Goal: Task Accomplishment & Management: Manage account settings

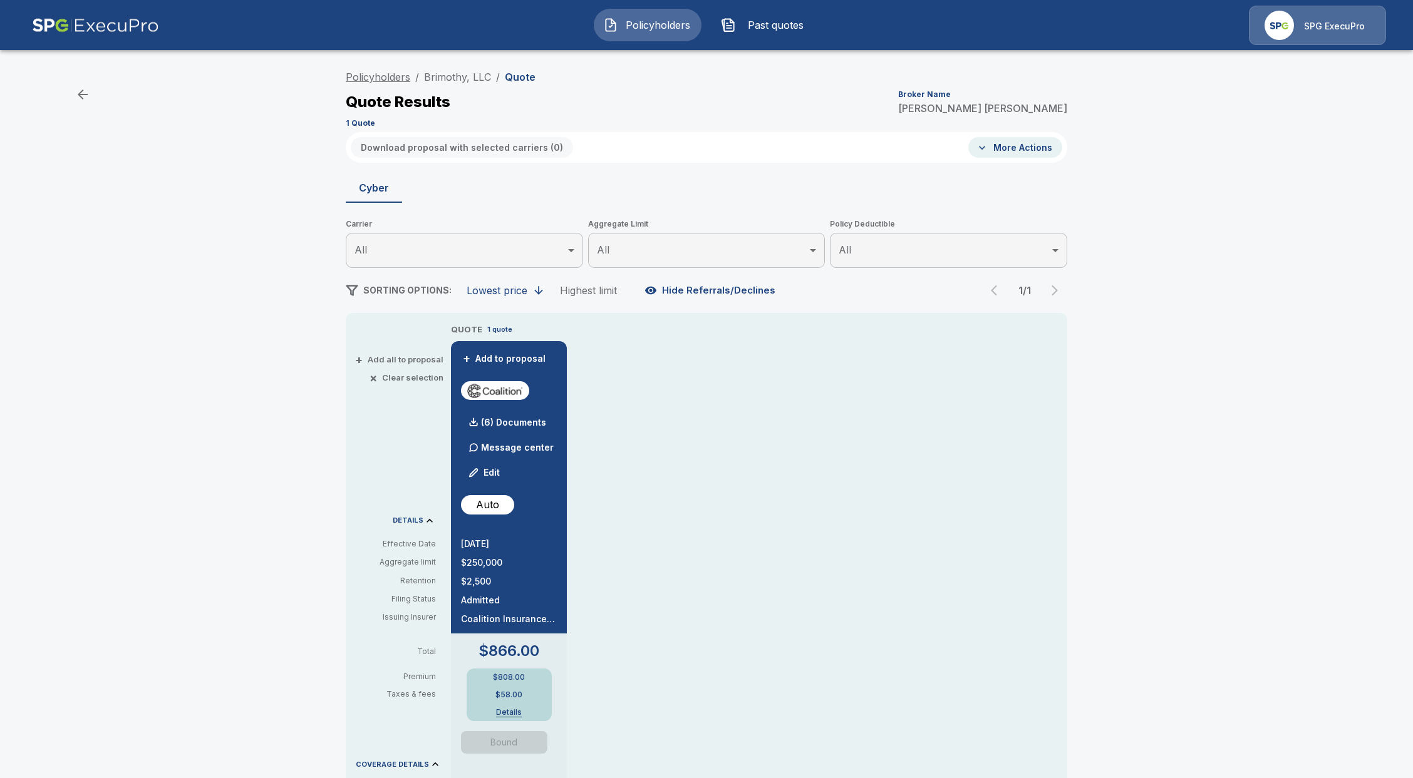
click at [381, 74] on link "Policyholders" at bounding box center [378, 77] width 65 height 13
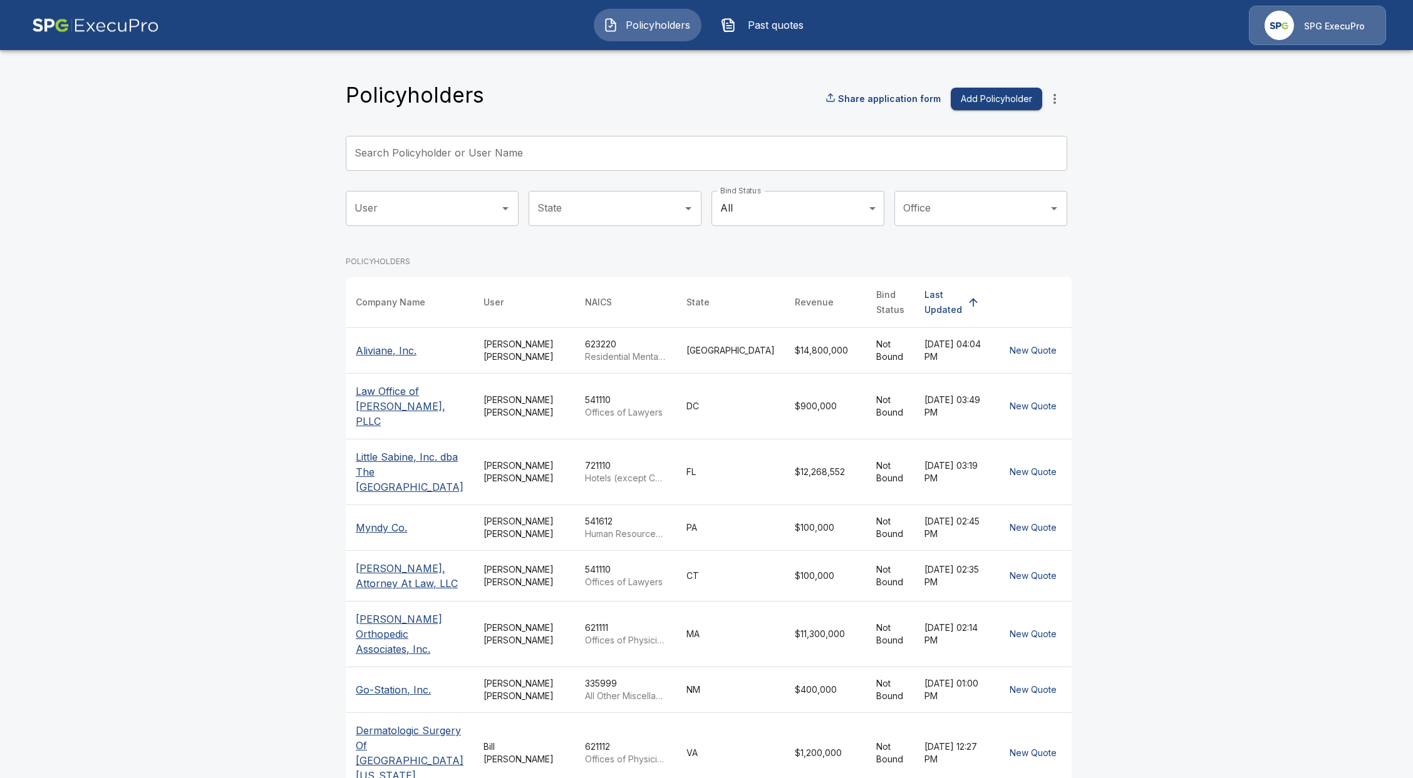
click at [528, 149] on input "Search Policyholder or User Name" at bounding box center [700, 153] width 708 height 35
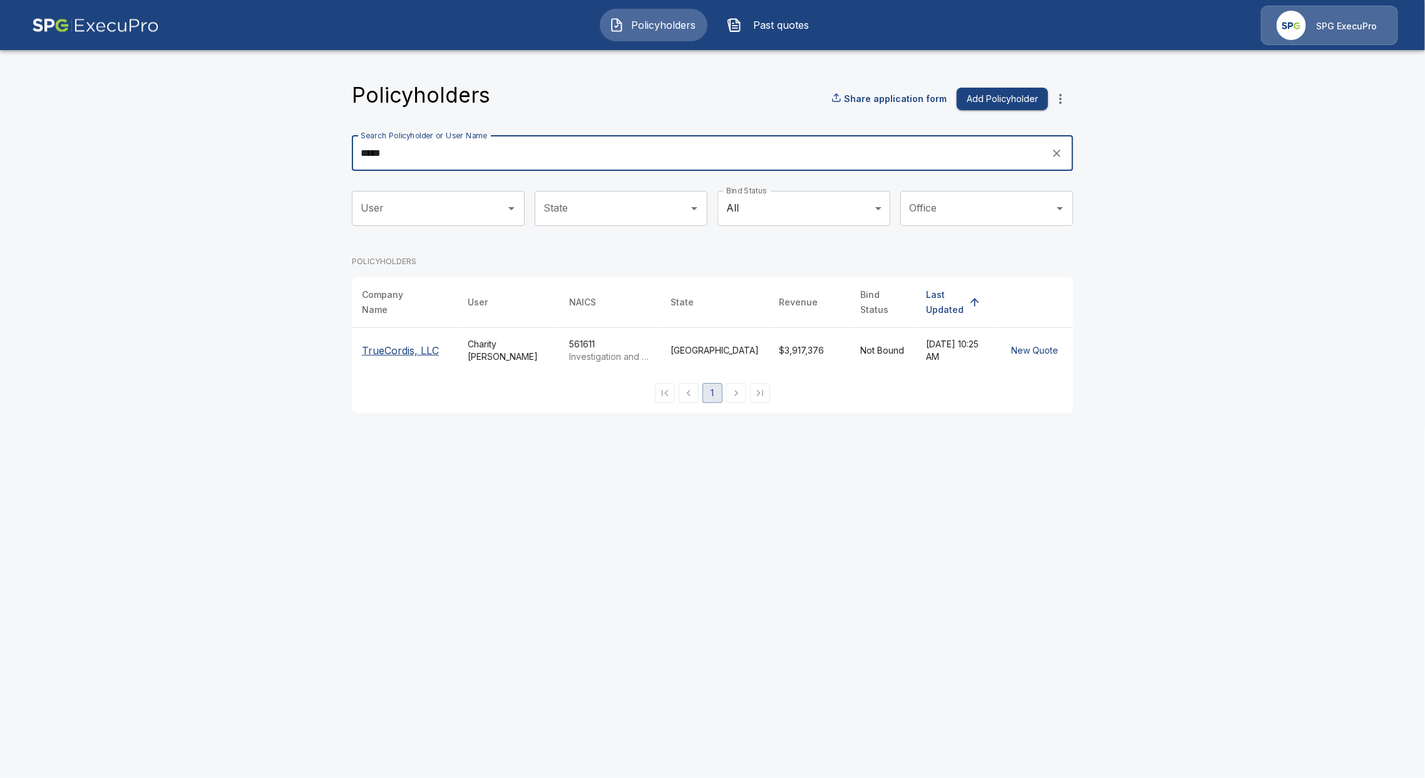
type input "*****"
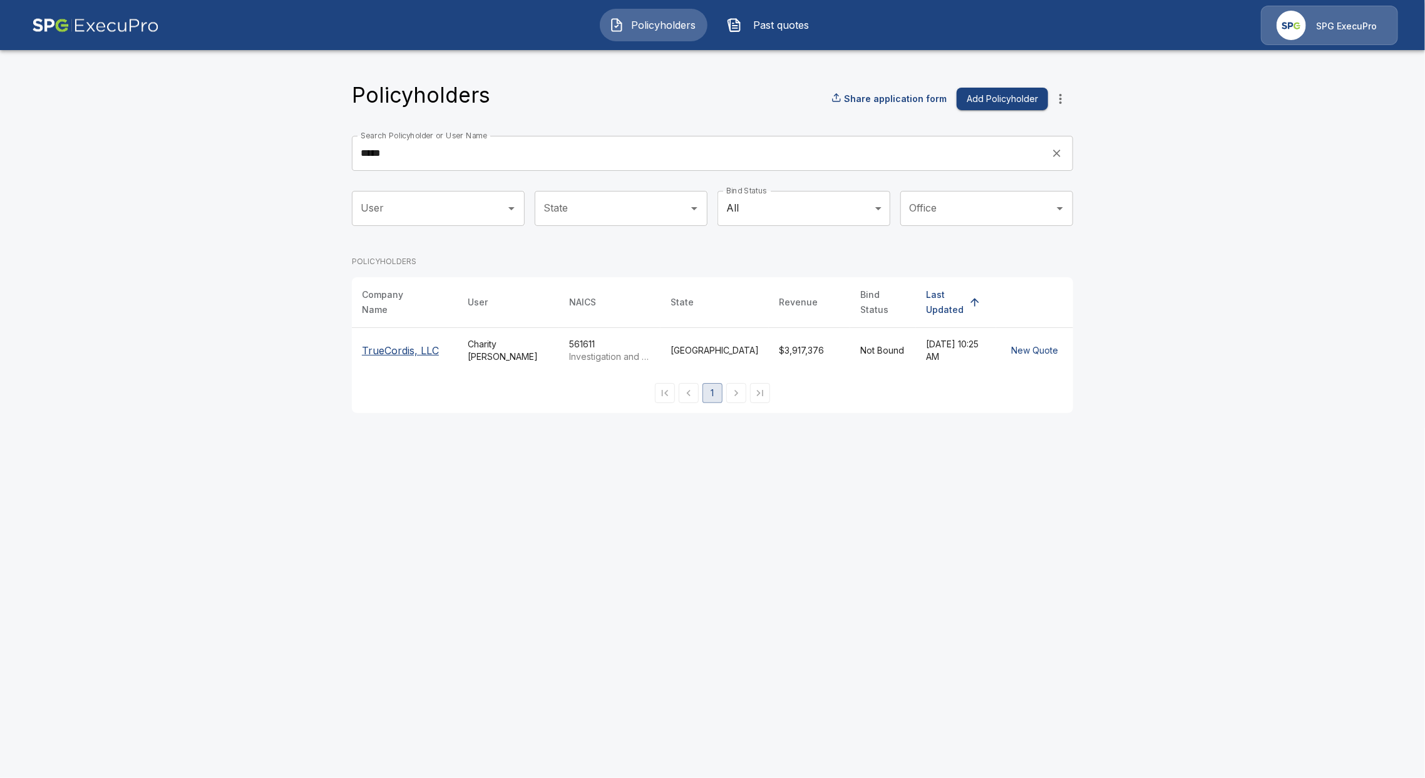
click at [432, 349] on p "TrueCordis, LLC" at bounding box center [405, 350] width 86 height 15
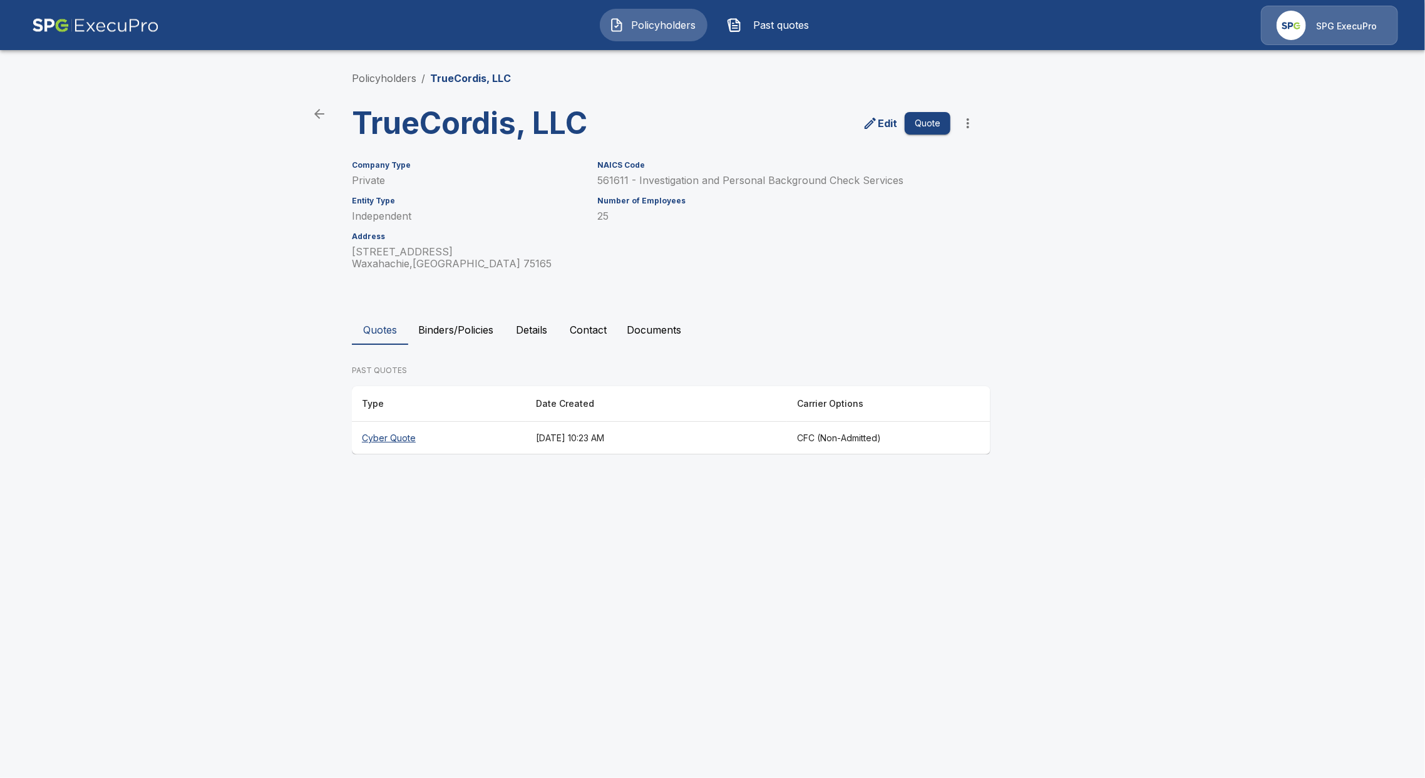
click at [396, 437] on th "Cyber Quote" at bounding box center [439, 438] width 174 height 33
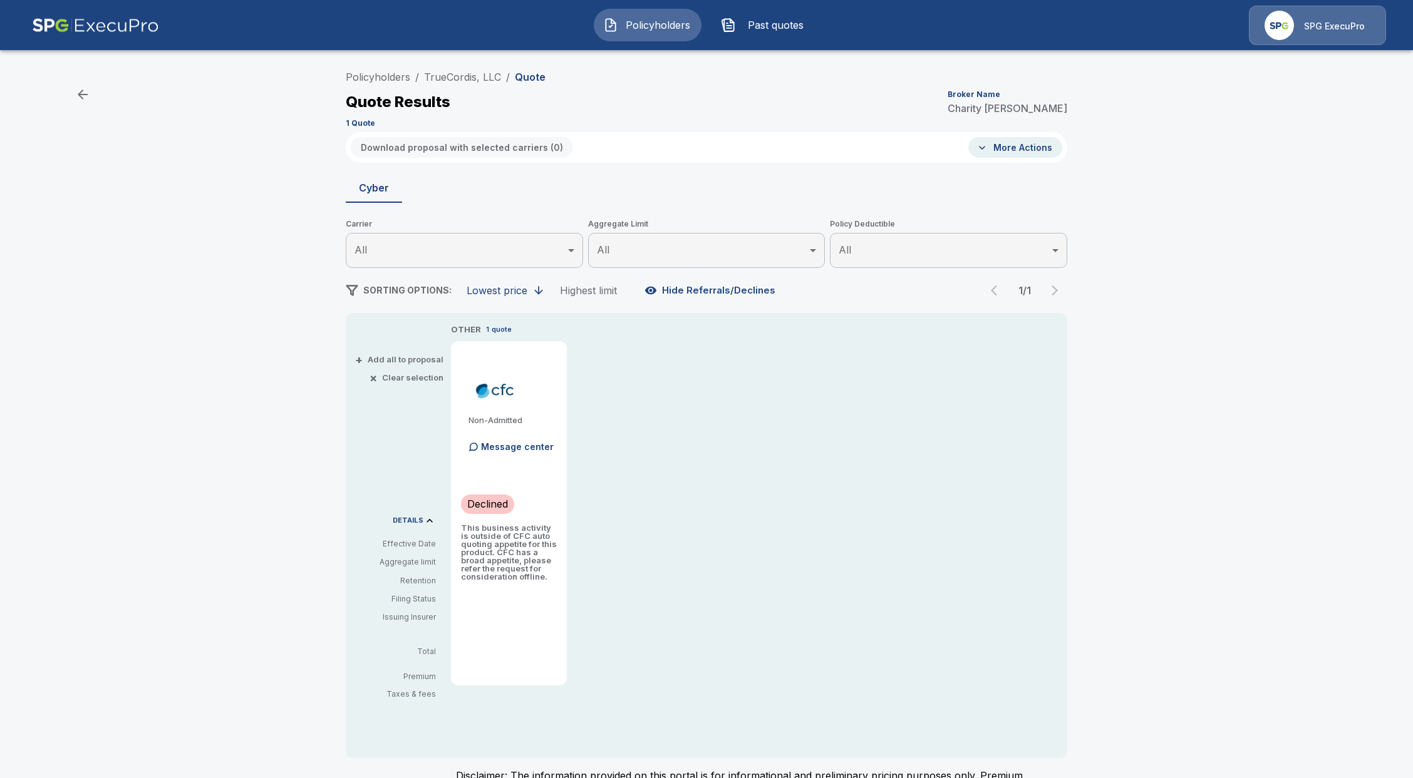
click at [530, 445] on p "Message center" at bounding box center [517, 446] width 73 height 13
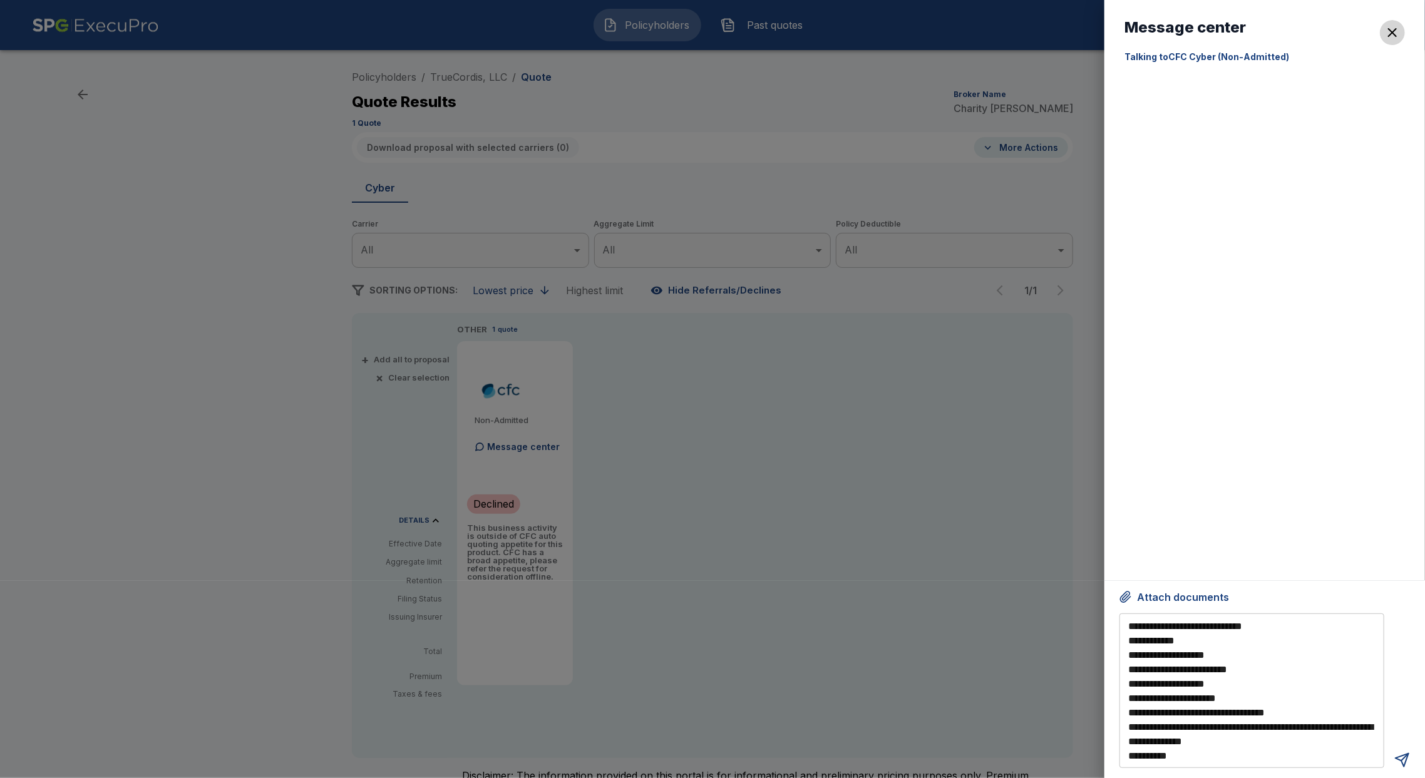
click at [1383, 34] on button "button" at bounding box center [1392, 32] width 25 height 25
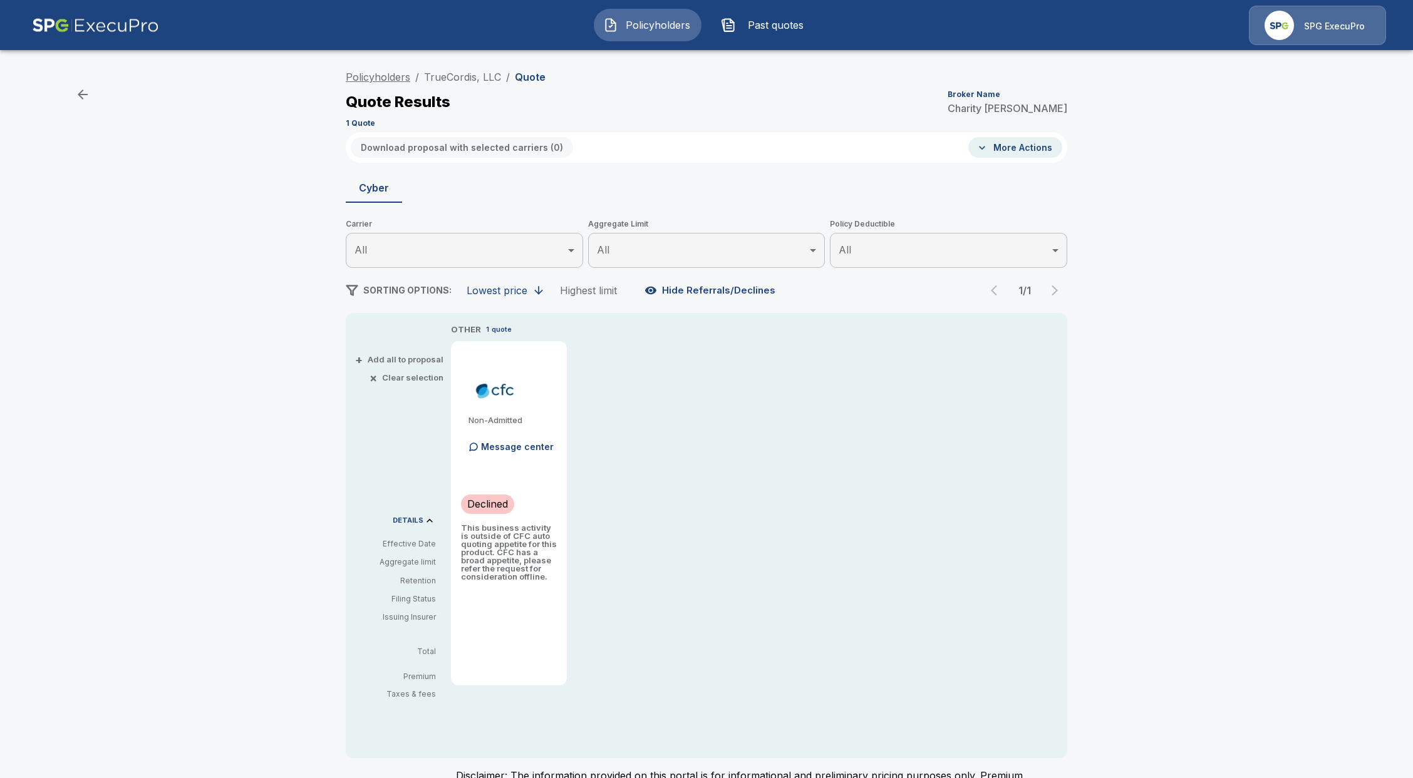
click at [396, 76] on link "Policyholders" at bounding box center [378, 77] width 65 height 13
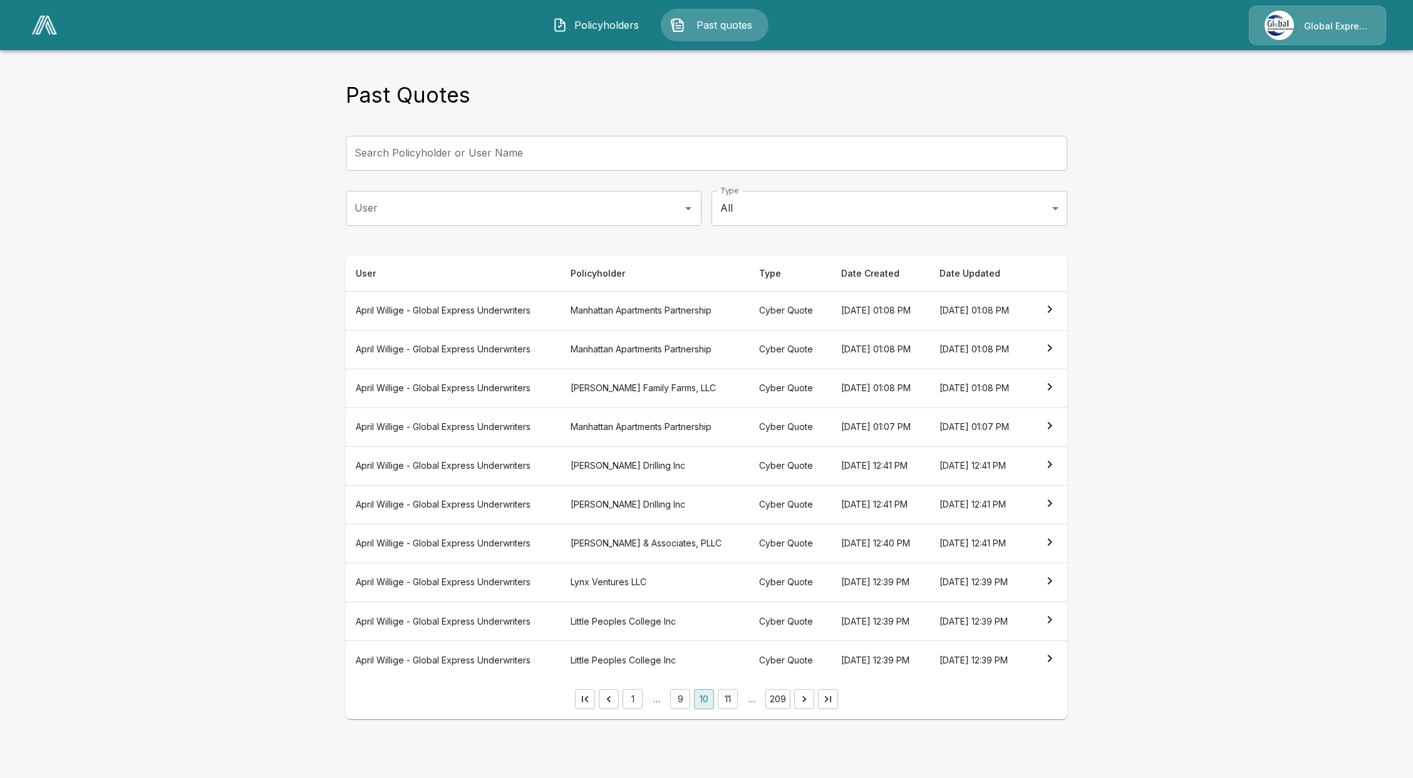
click at [44, 43] on div "Policyholders Past quotes Global Express Underwriters" at bounding box center [706, 25] width 1389 height 40
click at [41, 23] on img at bounding box center [44, 25] width 25 height 19
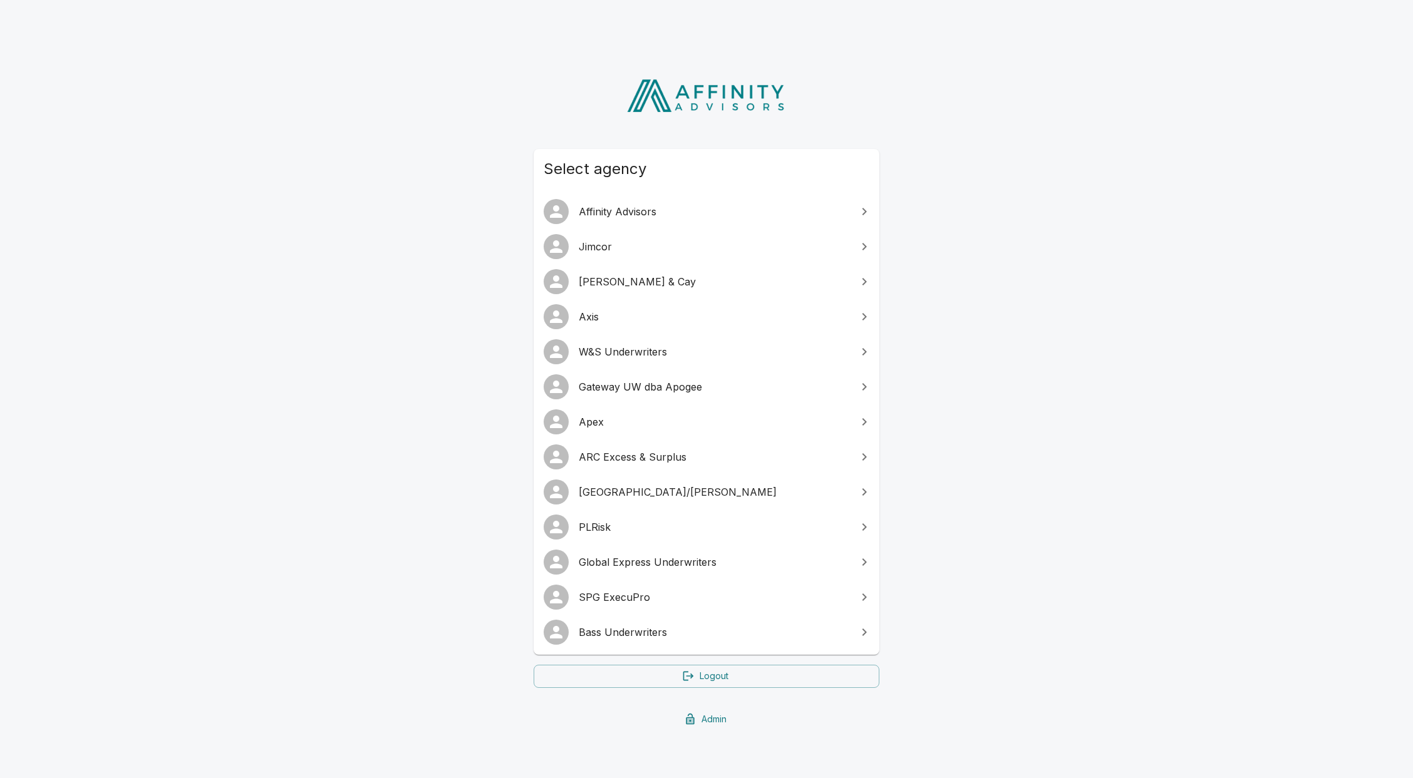
click at [646, 493] on span "[GEOGRAPHIC_DATA]/[PERSON_NAME]" at bounding box center [714, 492] width 271 height 15
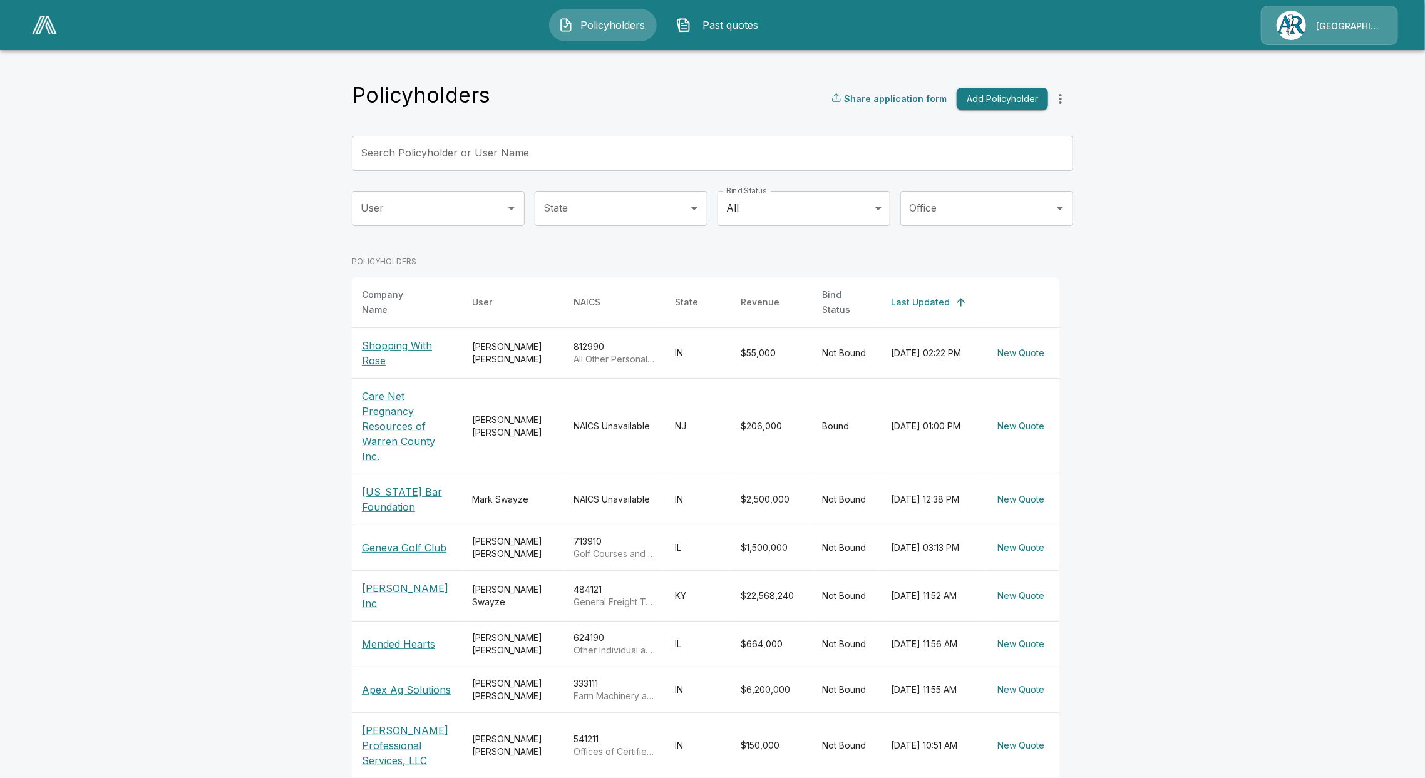
click at [788, 213] on body "Policyholders Past quotes Arlington/Roe Policyholders Share application form Ad…" at bounding box center [712, 482] width 1425 height 965
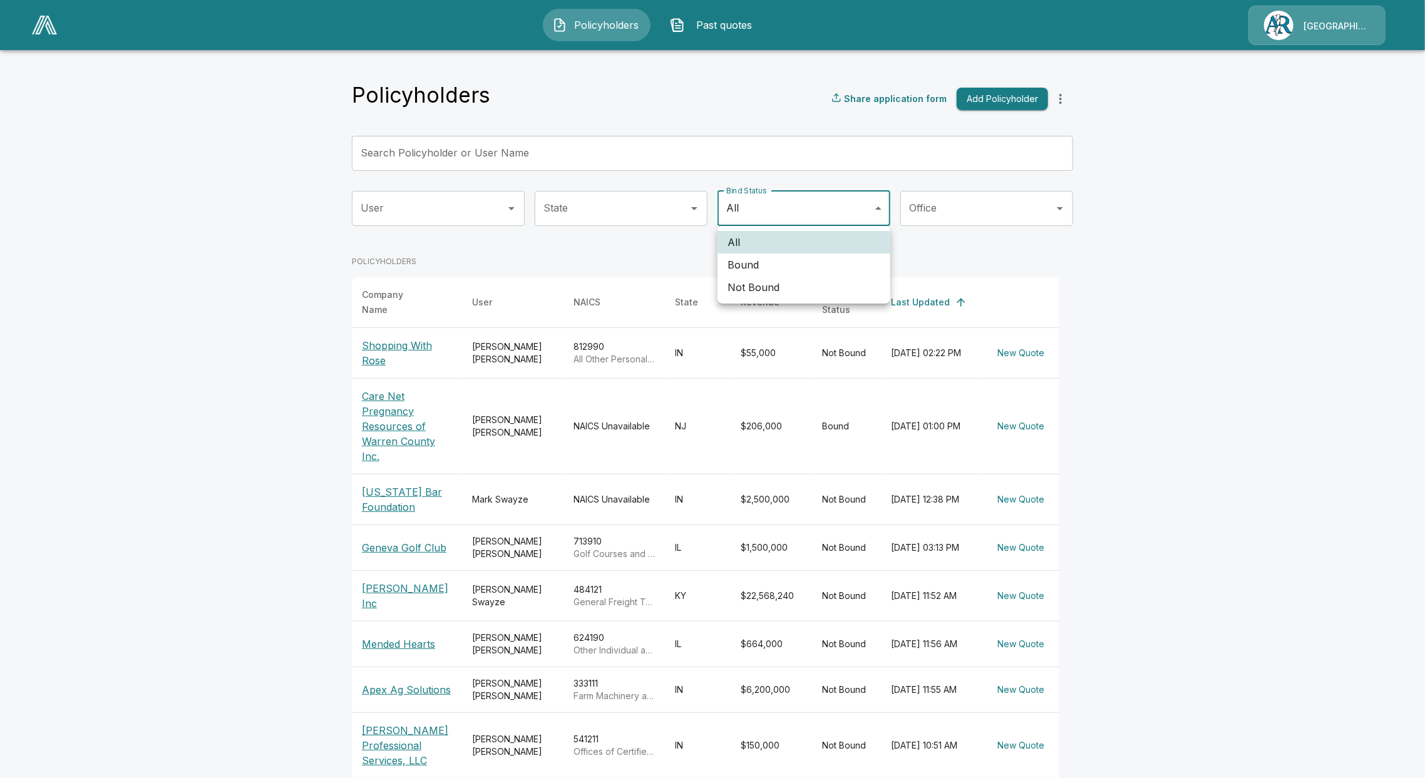
click at [783, 267] on li "Bound" at bounding box center [804, 265] width 173 height 23
type input "*****"
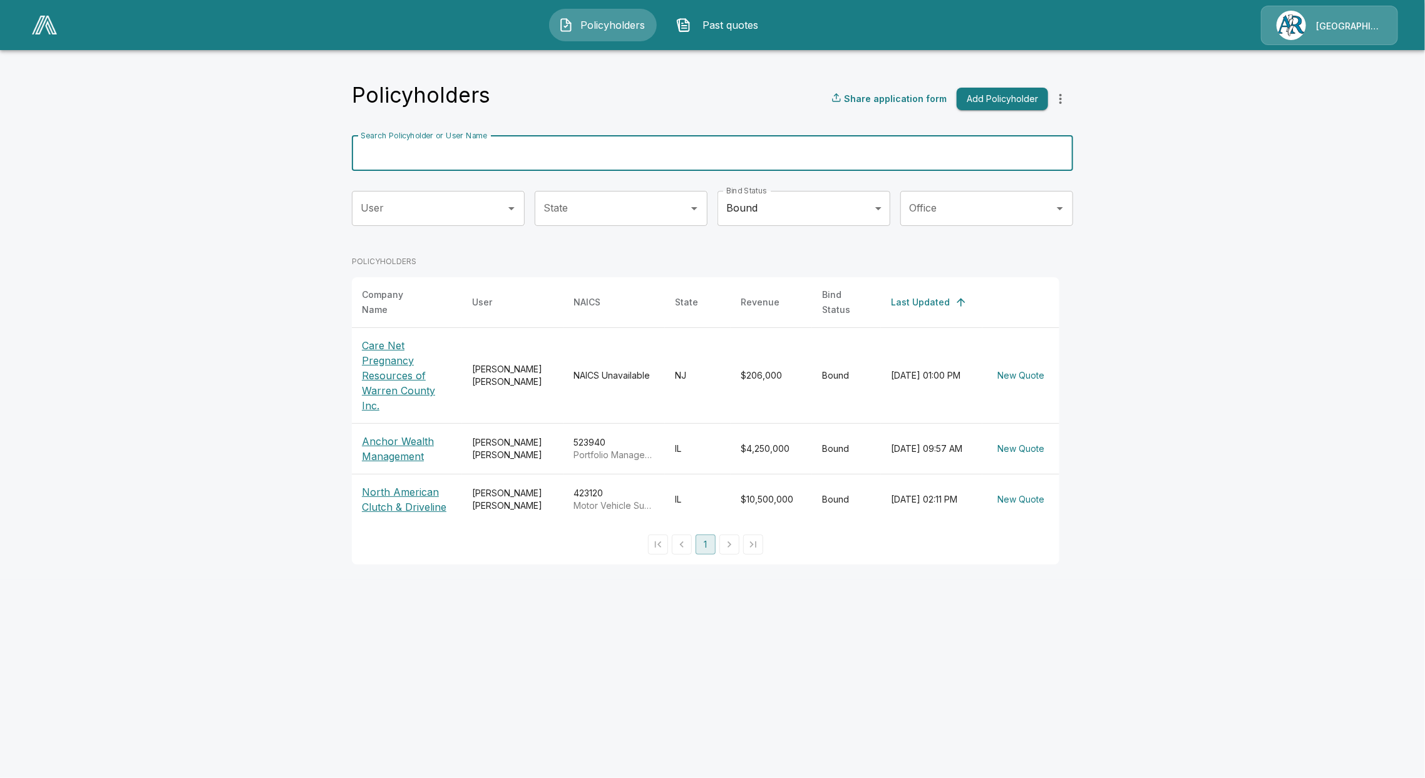
drag, startPoint x: 550, startPoint y: 143, endPoint x: 508, endPoint y: 157, distance: 44.0
click at [508, 157] on input "Search Policyholder or User Name" at bounding box center [706, 153] width 708 height 35
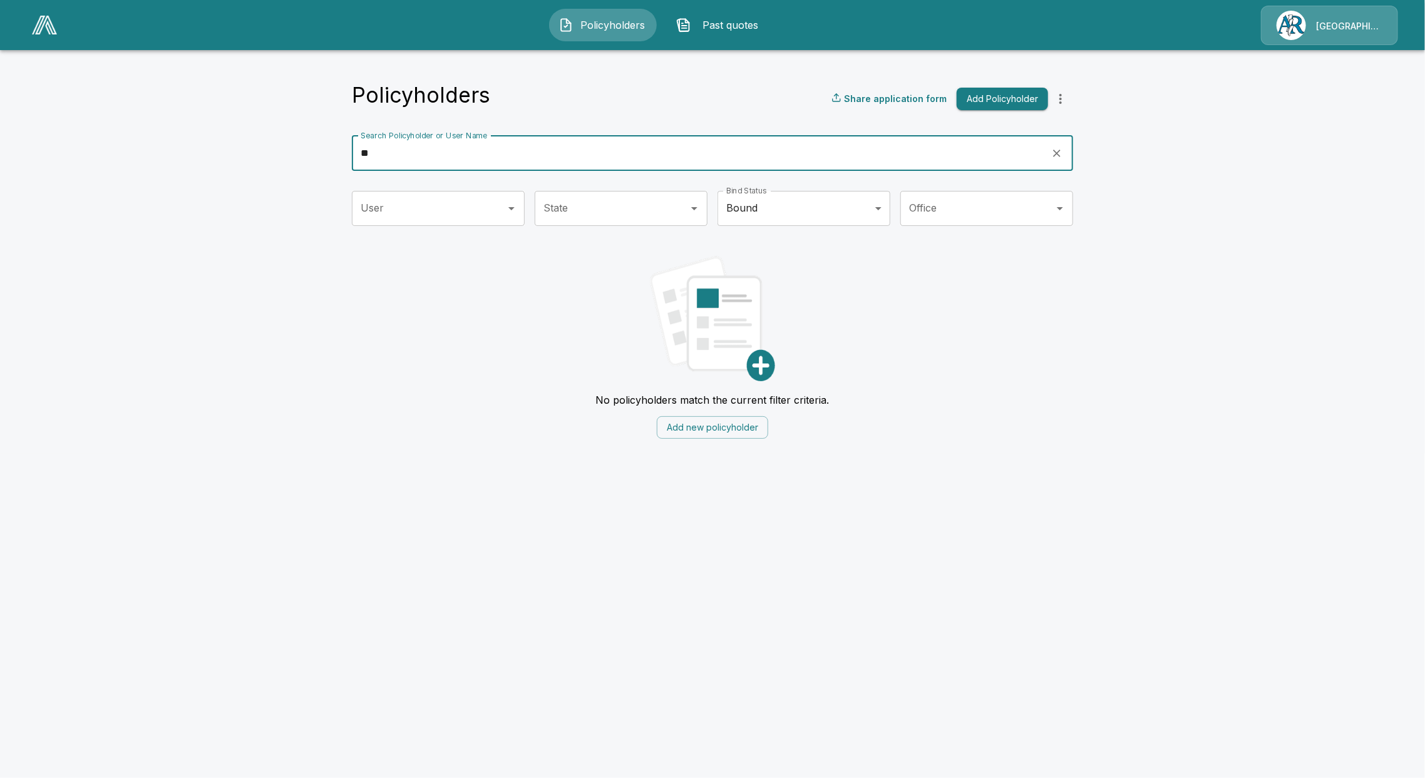
type input "*"
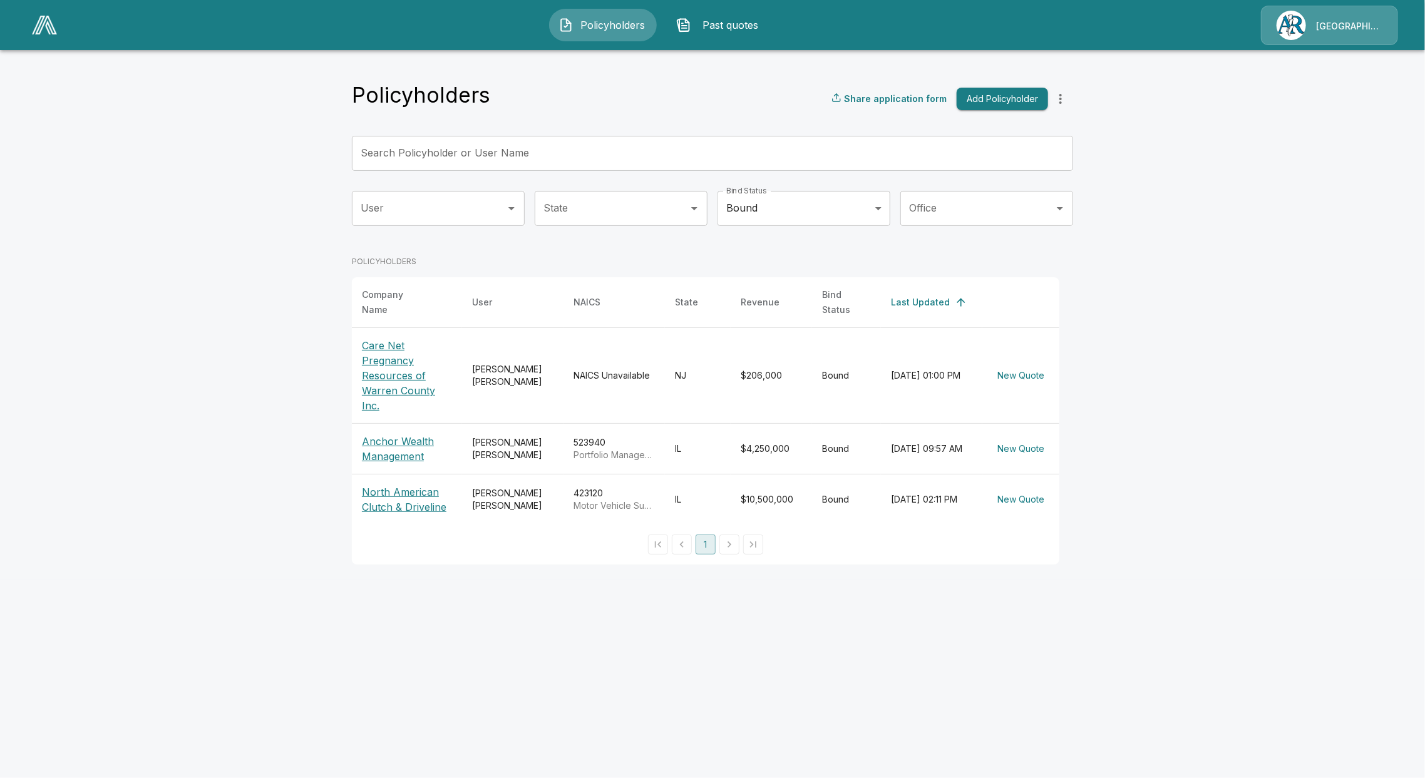
click at [891, 212] on div "User User State State Bind Status Bound ***** Bind Status Office Office" at bounding box center [712, 218] width 721 height 55
click at [876, 207] on body "Policyholders Past quotes Arlington/Roe Policyholders Share application form Ad…" at bounding box center [712, 290] width 1425 height 580
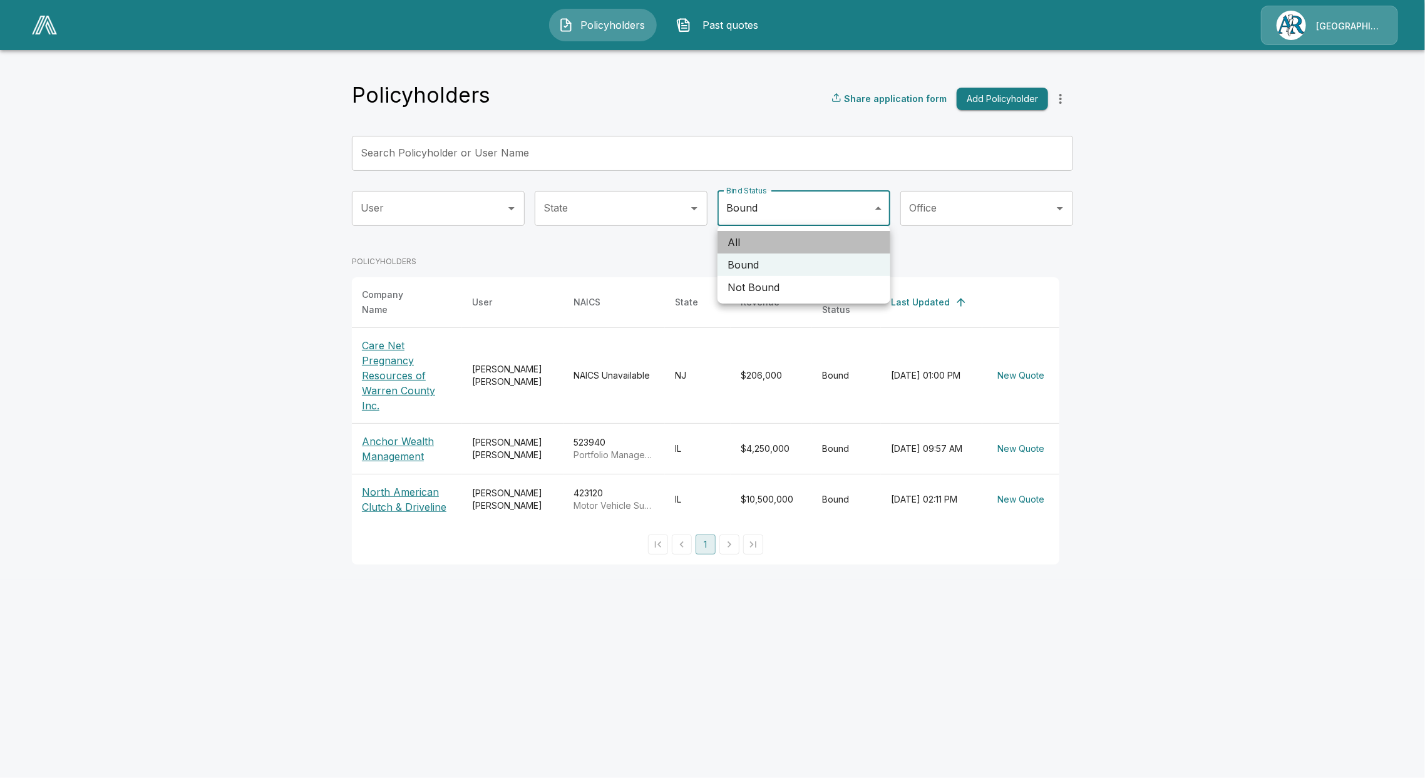
click at [806, 245] on li "All" at bounding box center [804, 242] width 173 height 23
type input "***"
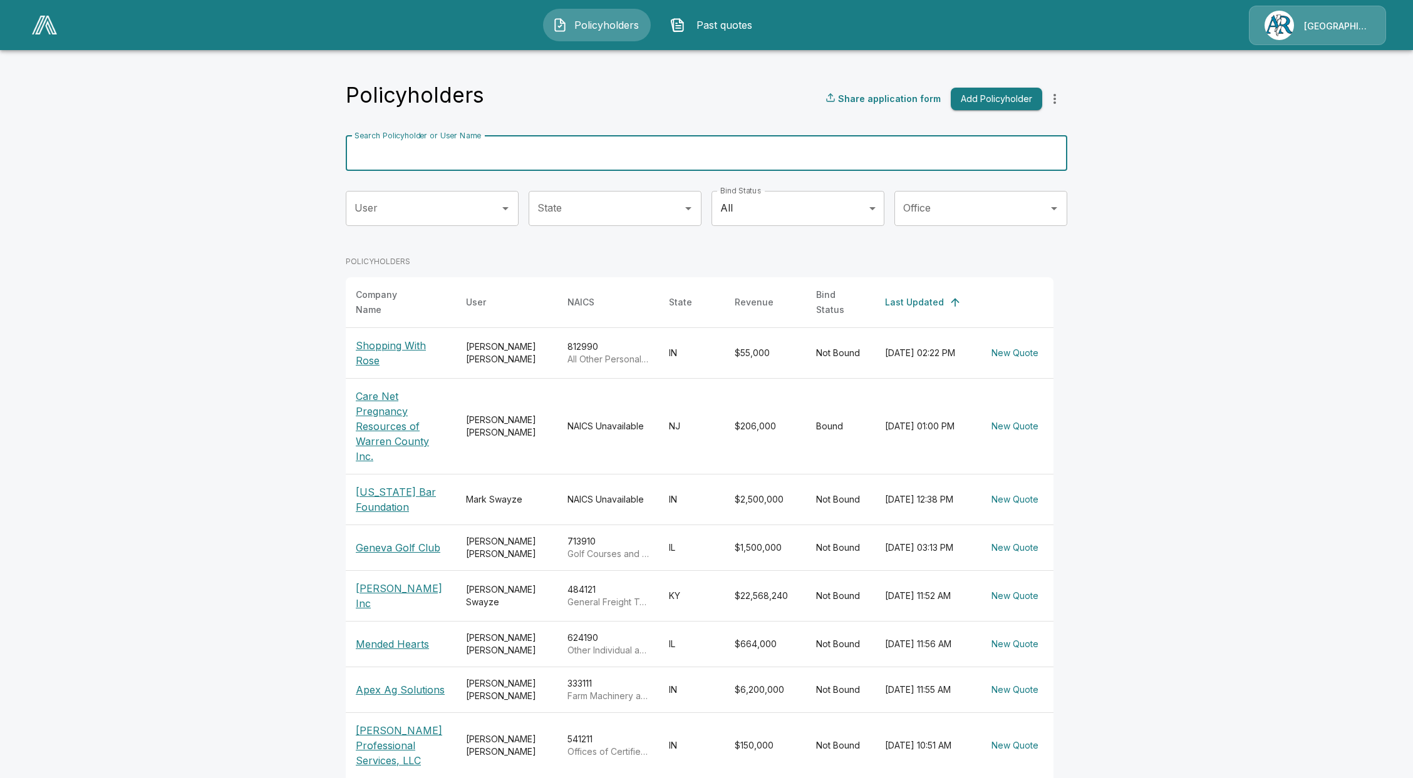
click at [447, 156] on input "Search Policyholder or User Name" at bounding box center [700, 153] width 708 height 35
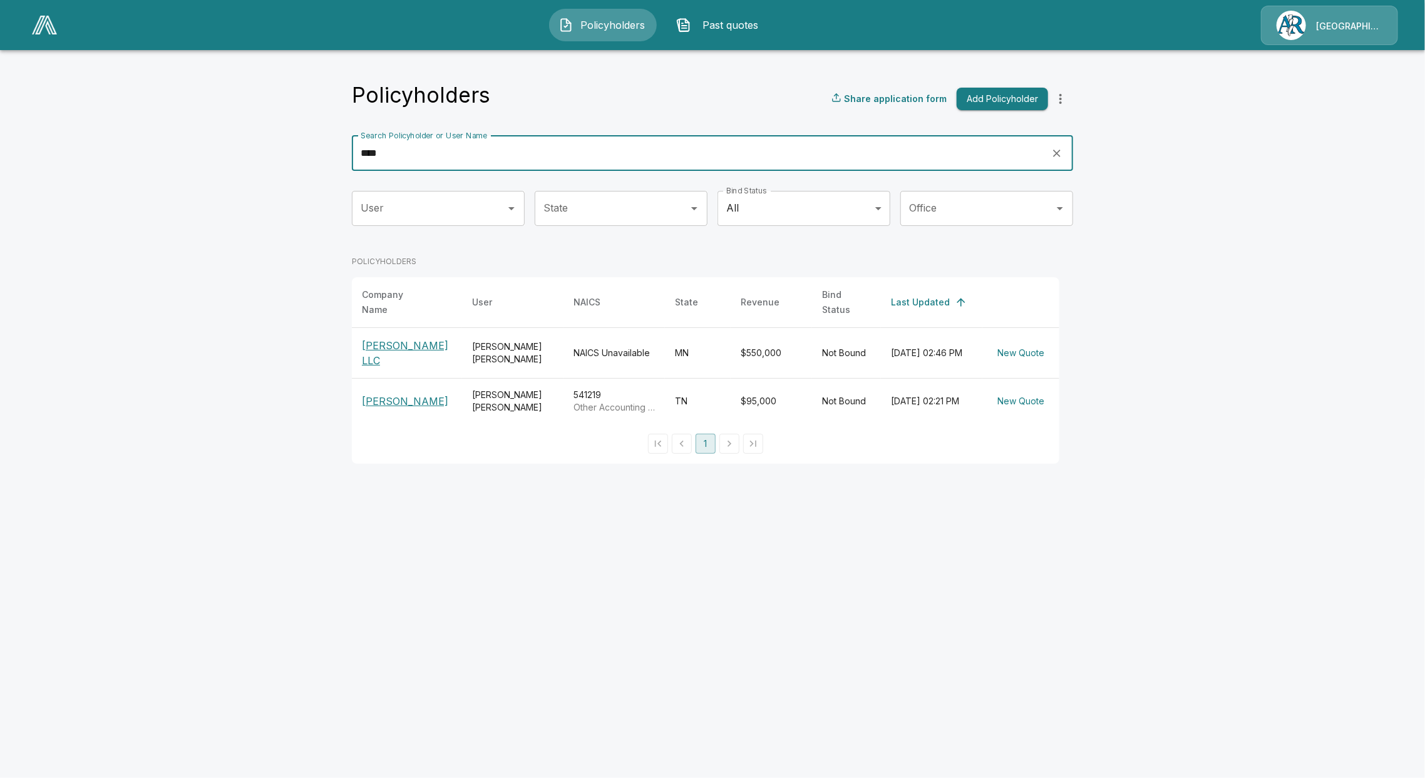
type input "****"
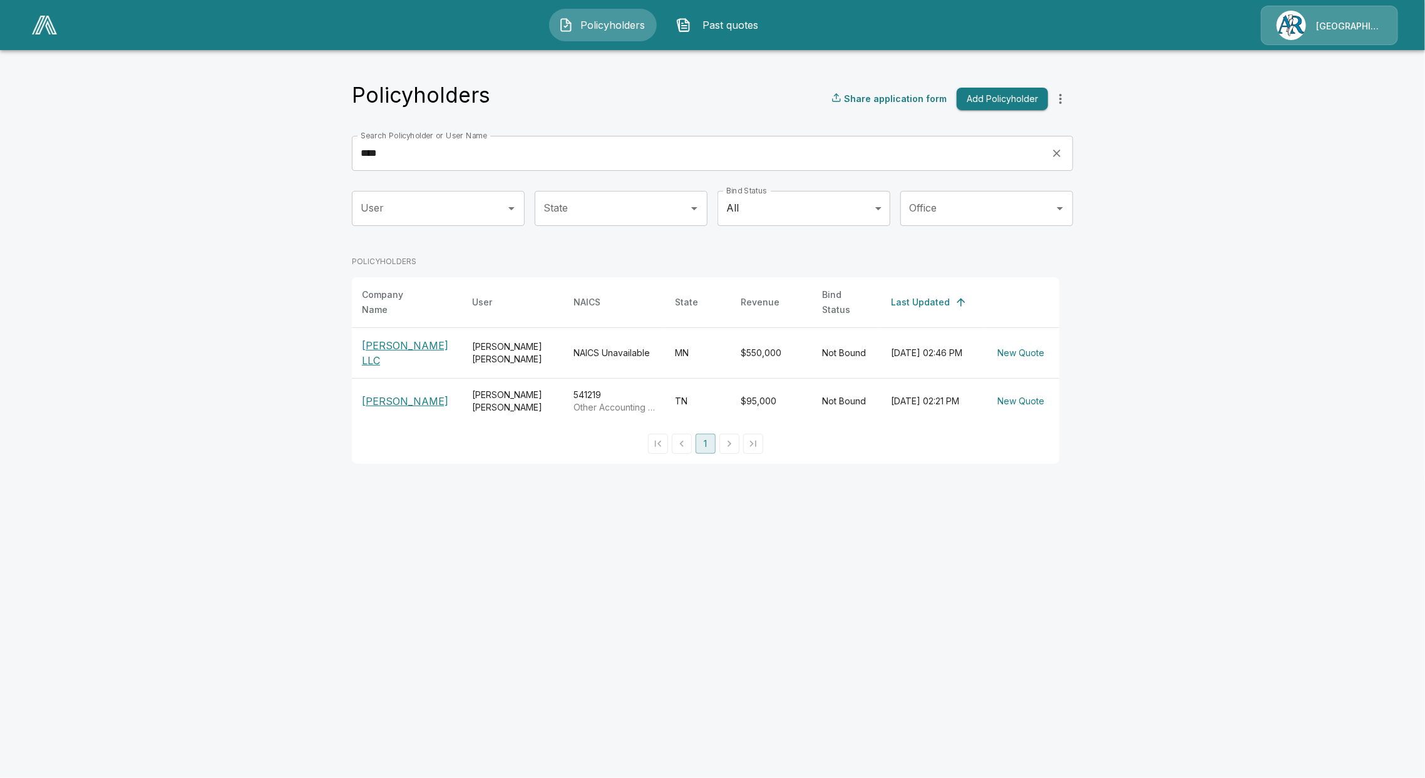
click at [411, 394] on p "Carrie Graves" at bounding box center [407, 401] width 90 height 15
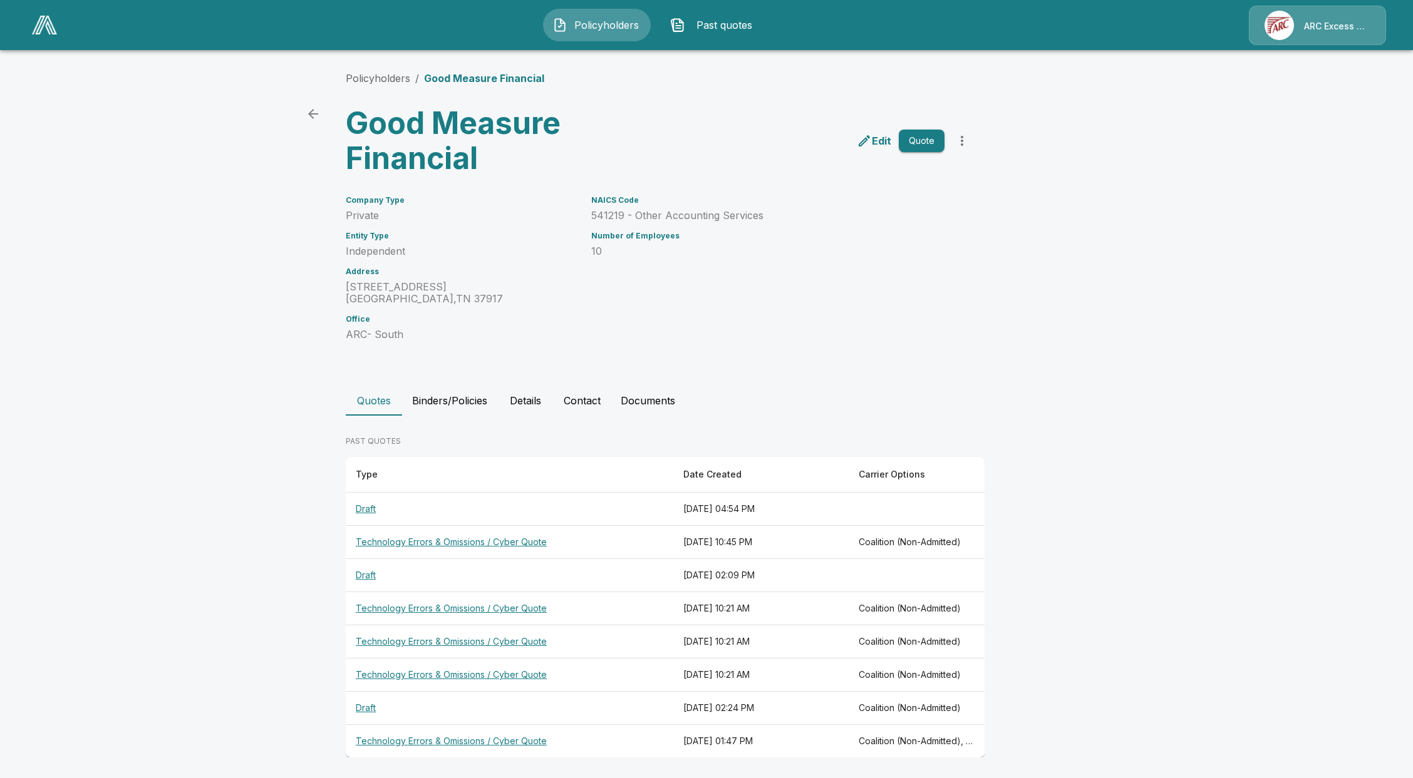
click at [406, 542] on th "Technology Errors & Omissions / Cyber Quote" at bounding box center [510, 542] width 328 height 33
click at [483, 735] on th "Technology Errors & Omissions / Cyber Quote" at bounding box center [510, 739] width 328 height 33
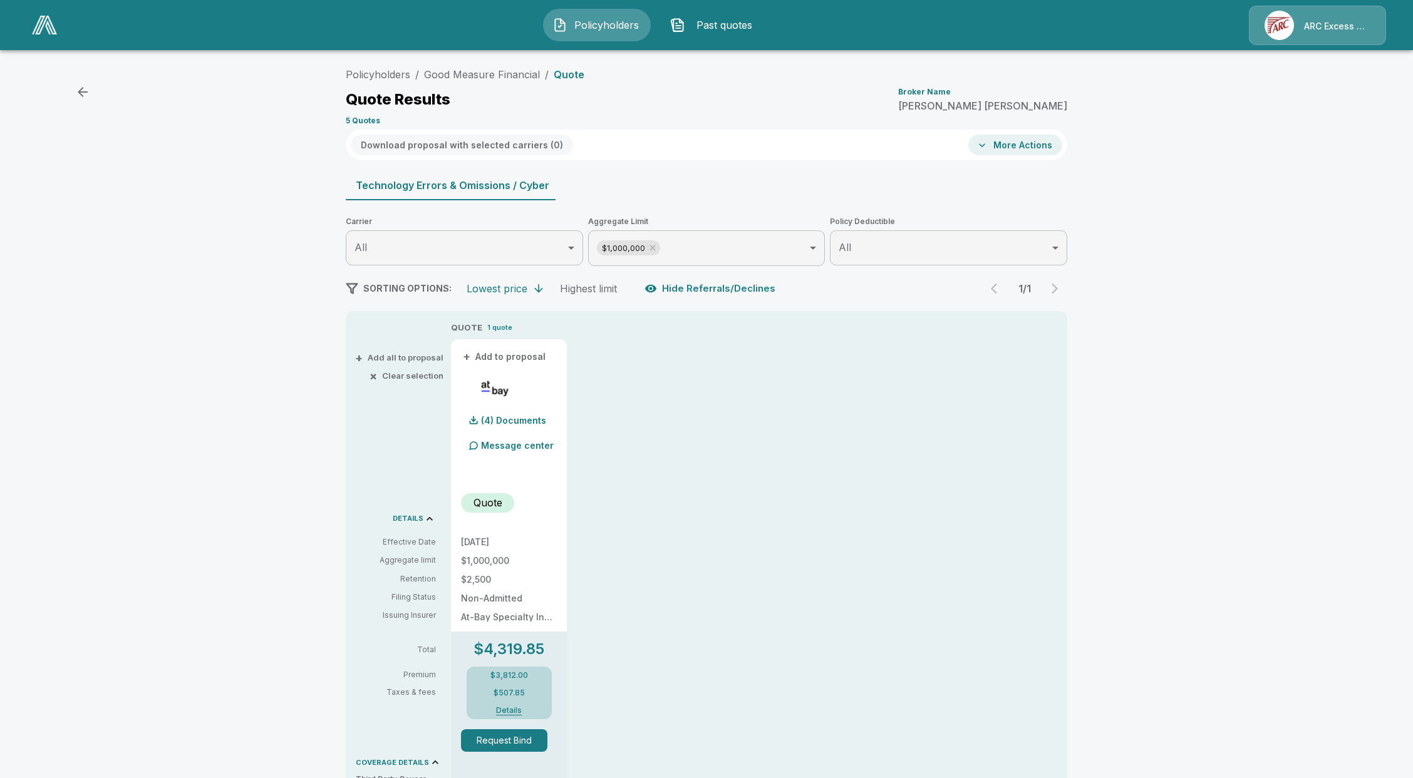
drag, startPoint x: 492, startPoint y: 678, endPoint x: 486, endPoint y: 674, distance: 6.8
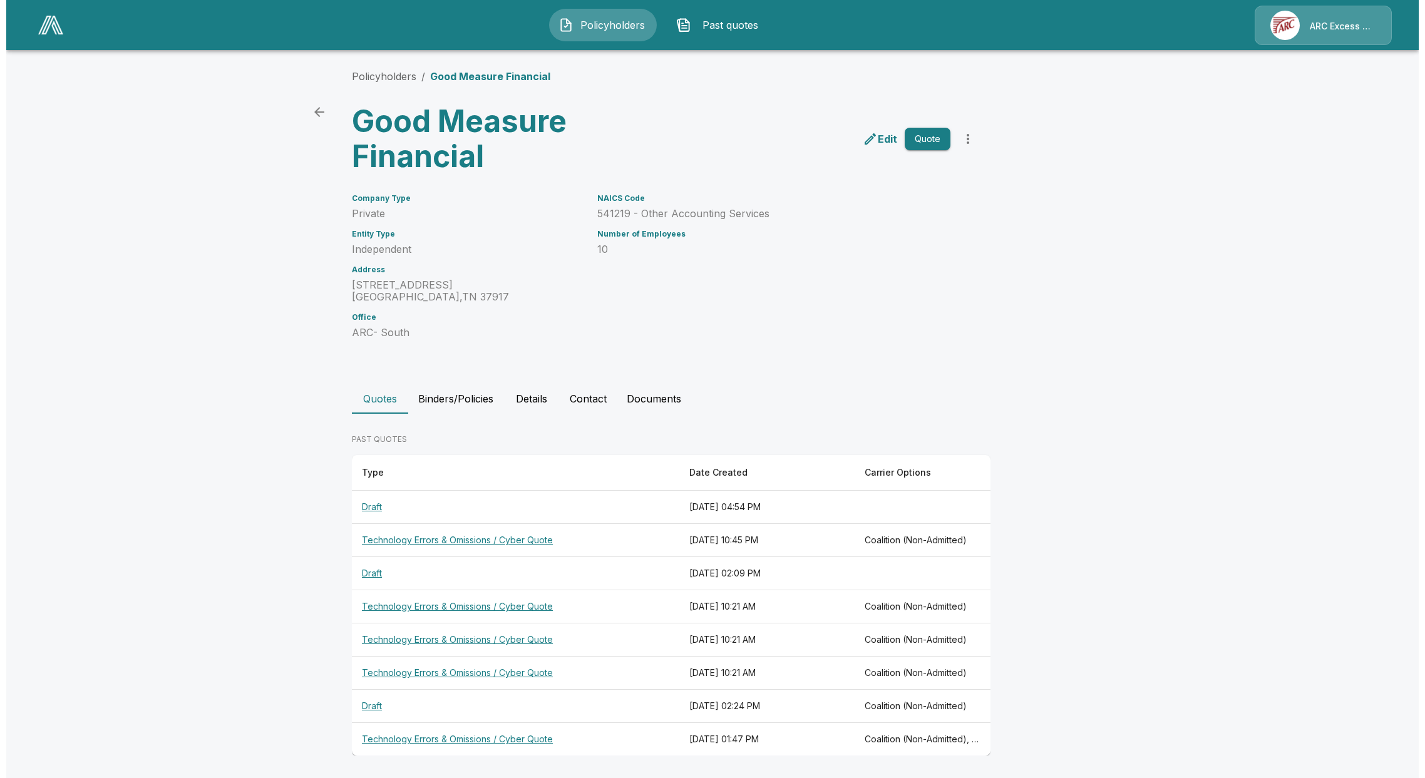
scroll to position [3, 0]
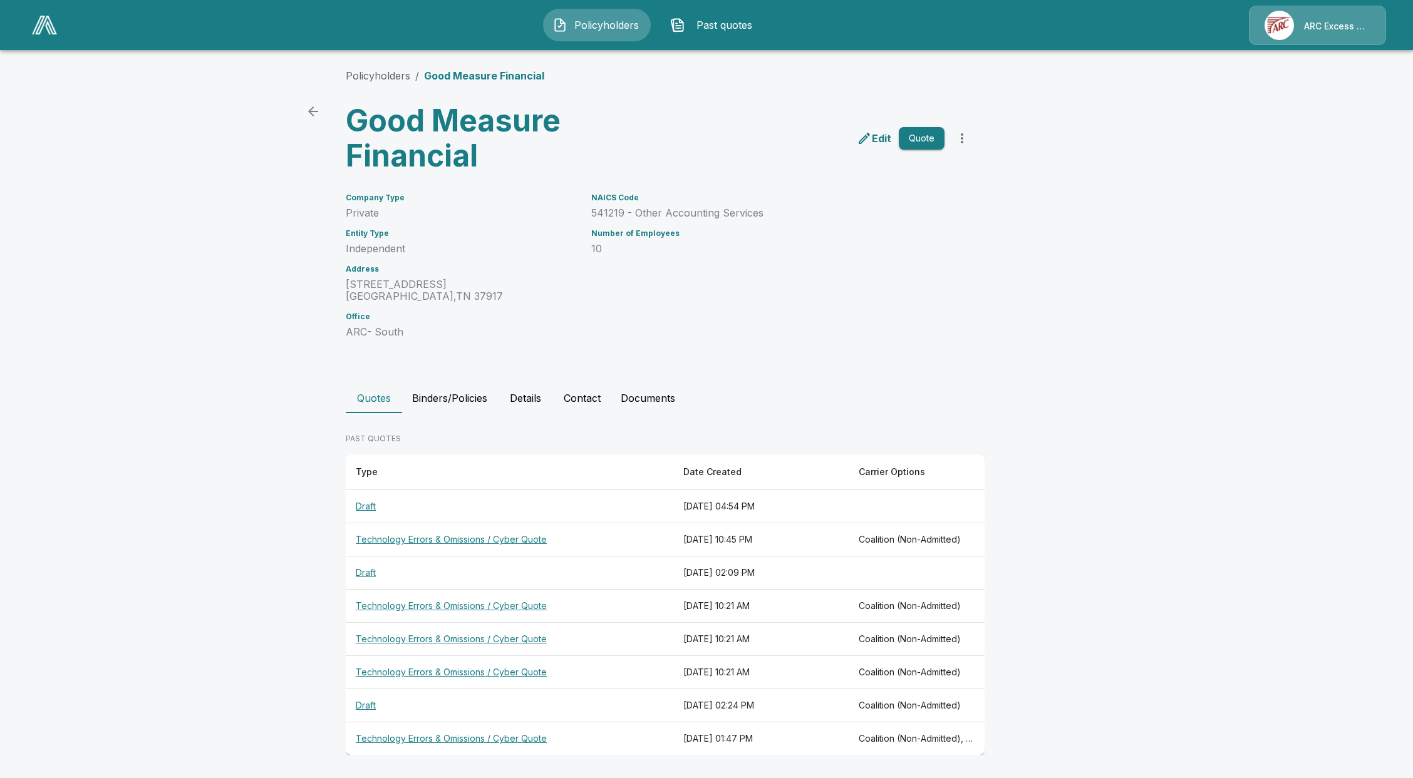
click at [428, 739] on th "Technology Errors & Omissions / Cyber Quote" at bounding box center [510, 739] width 328 height 33
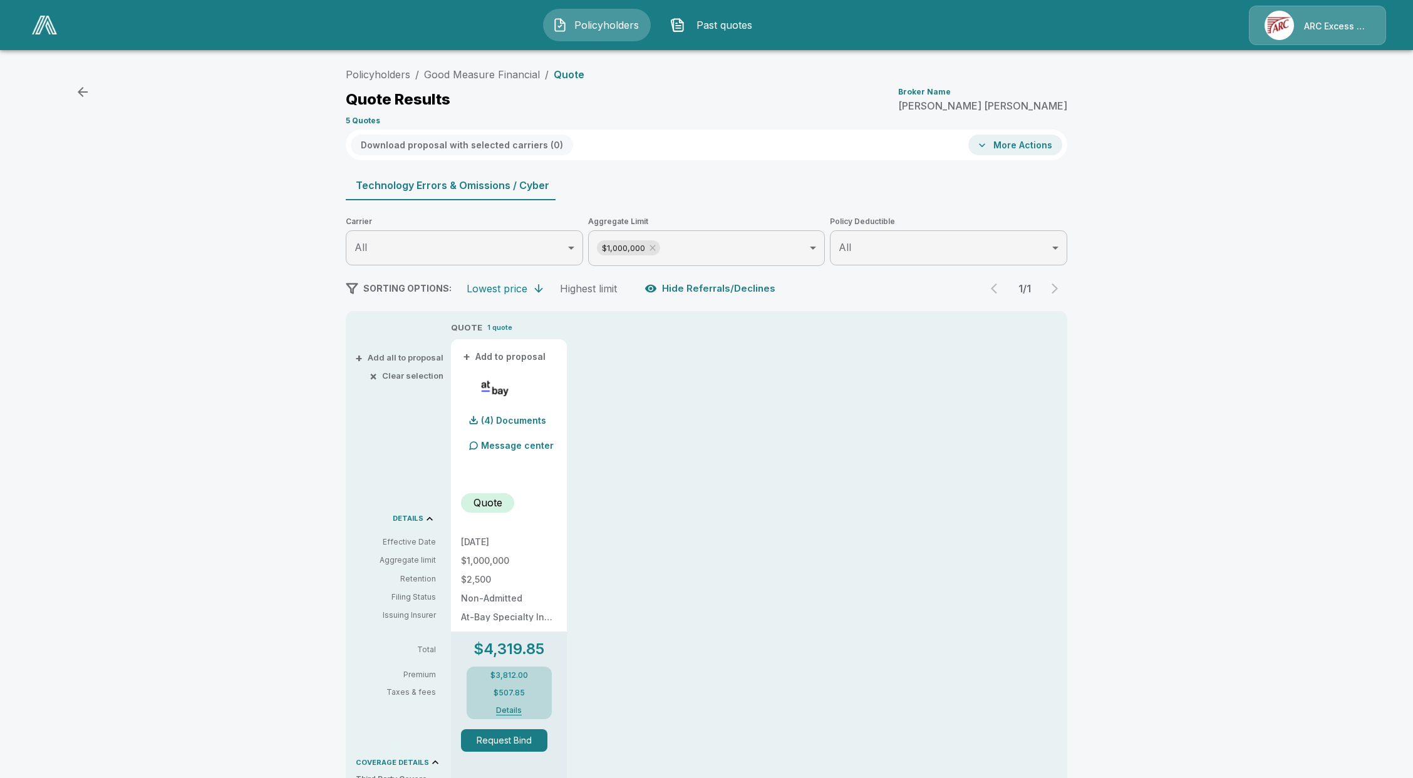
click at [522, 448] on p "Message center" at bounding box center [517, 445] width 73 height 13
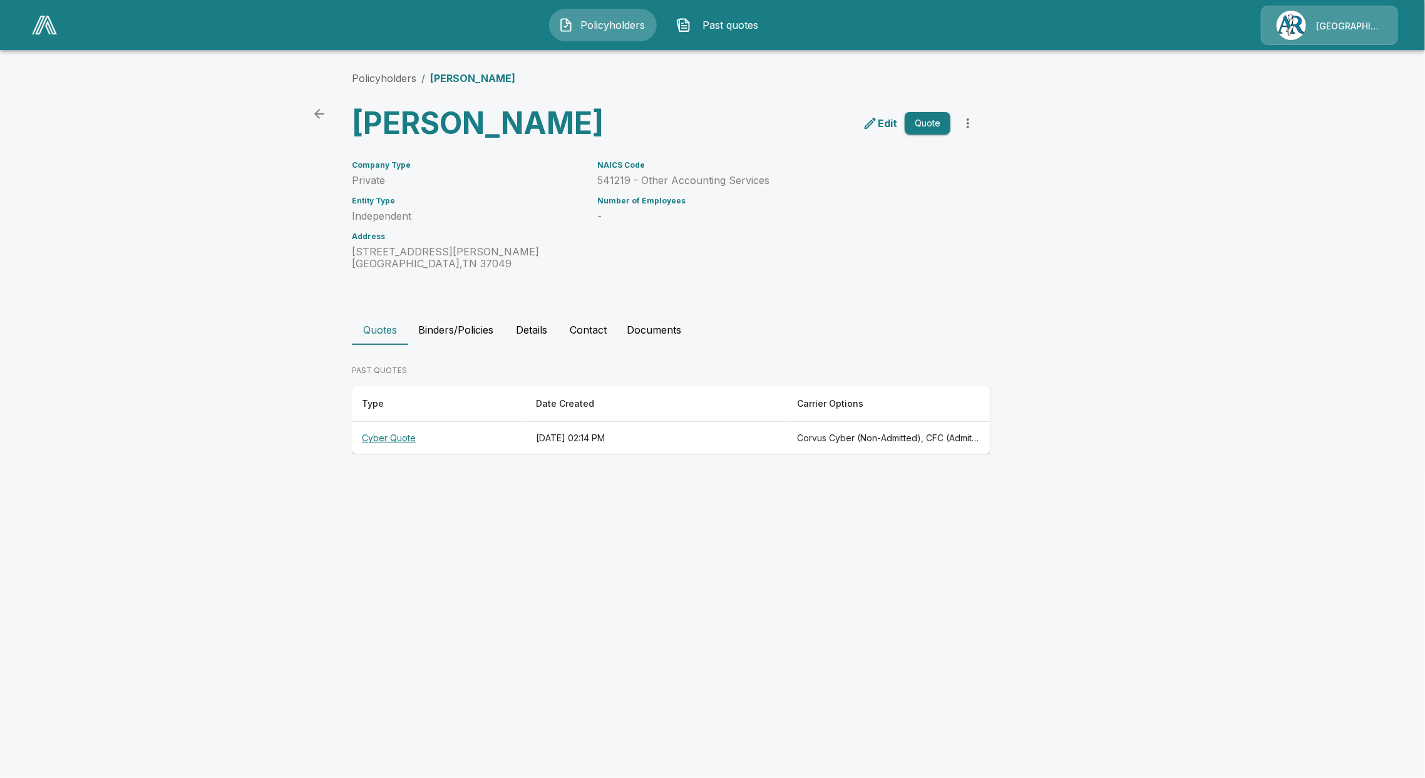
click at [406, 440] on th "Cyber Quote" at bounding box center [439, 438] width 174 height 33
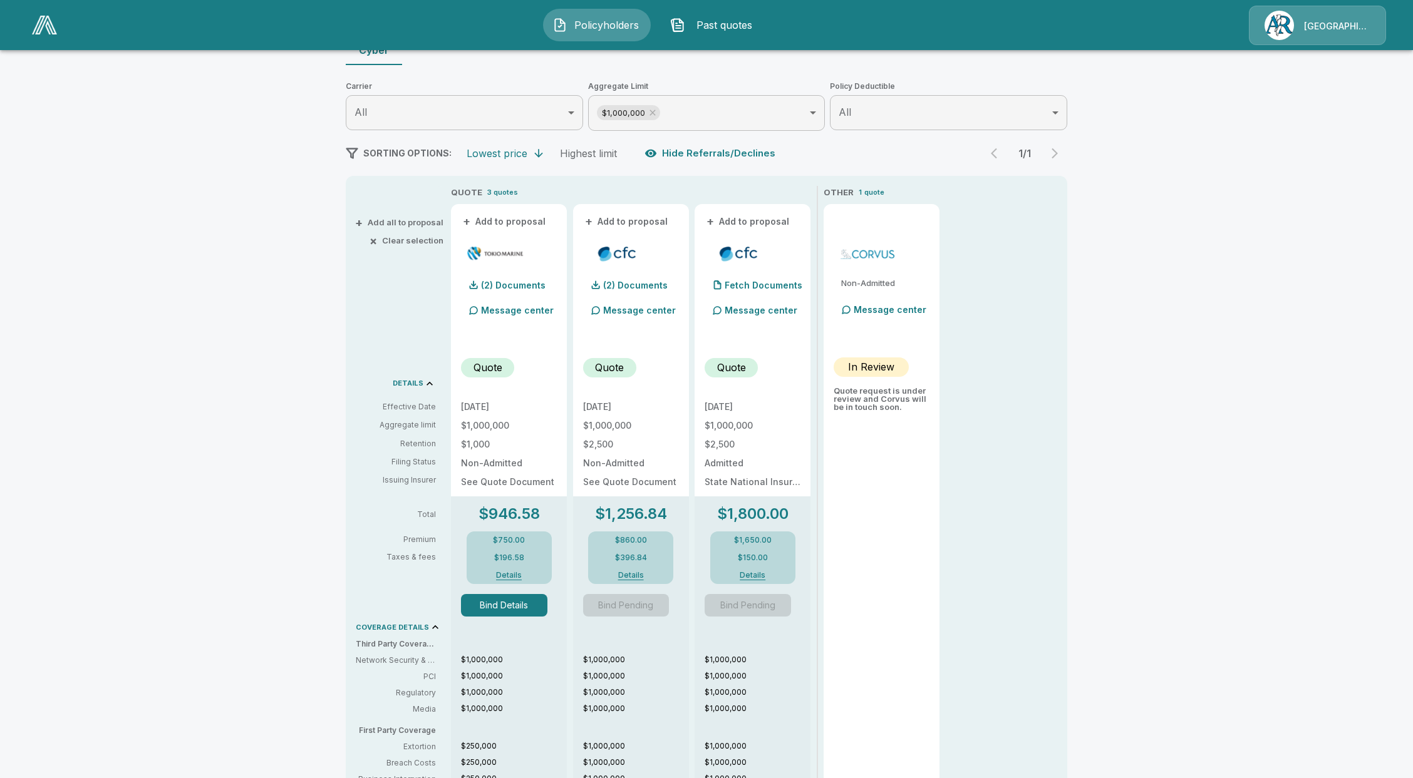
scroll to position [167, 0]
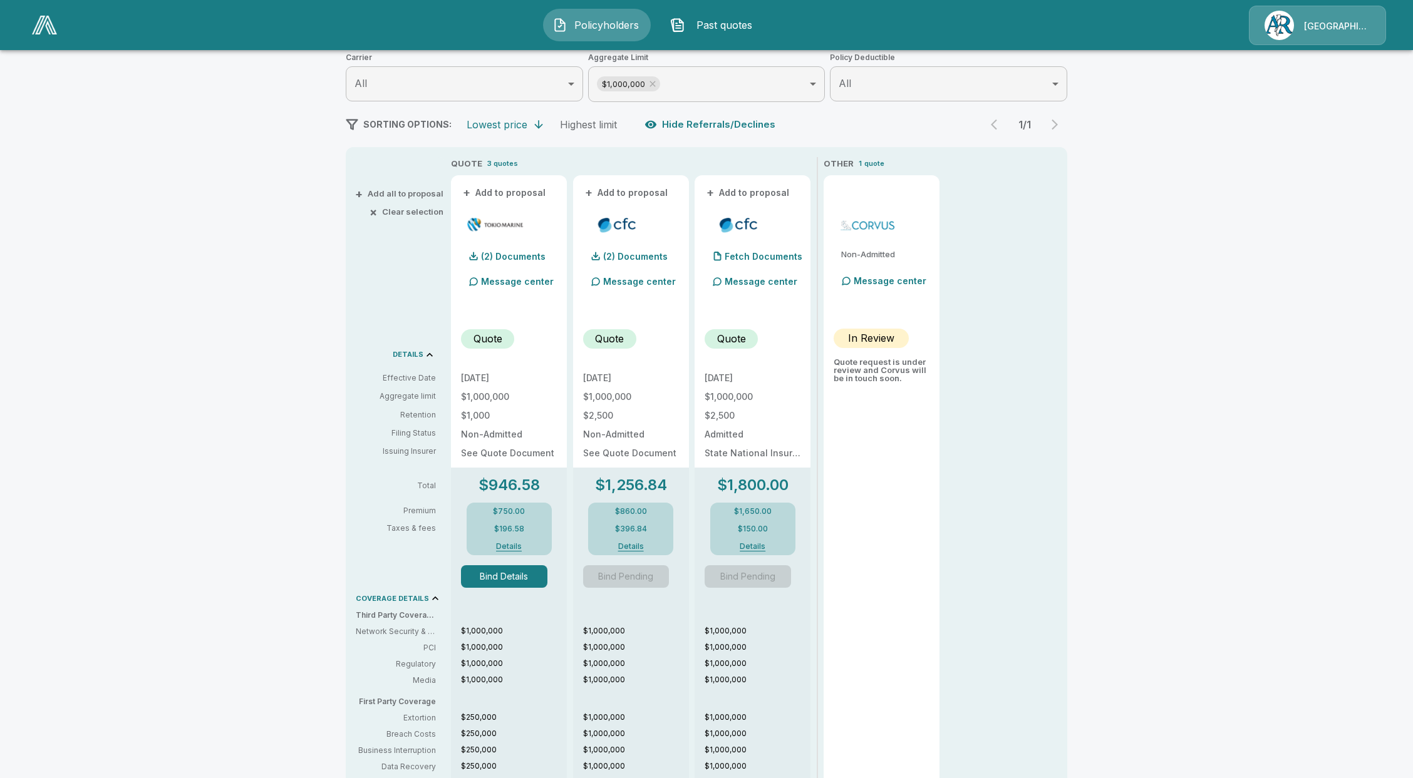
click at [519, 563] on div "Bind Details" at bounding box center [509, 571] width 96 height 33
click at [514, 577] on button "Bind Details" at bounding box center [504, 577] width 86 height 23
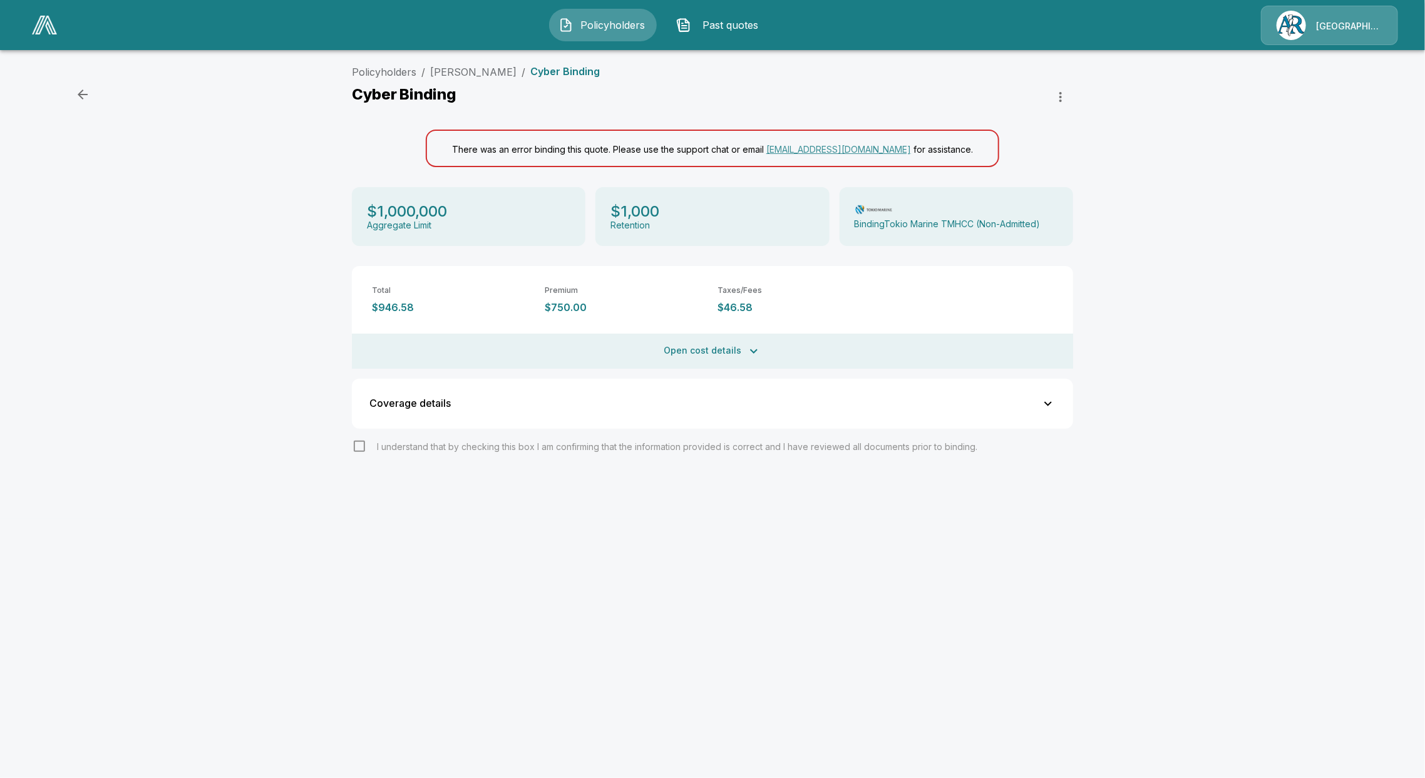
click at [1060, 96] on icon "button" at bounding box center [1061, 97] width 3 height 10
click at [1047, 205] on div at bounding box center [712, 389] width 1425 height 778
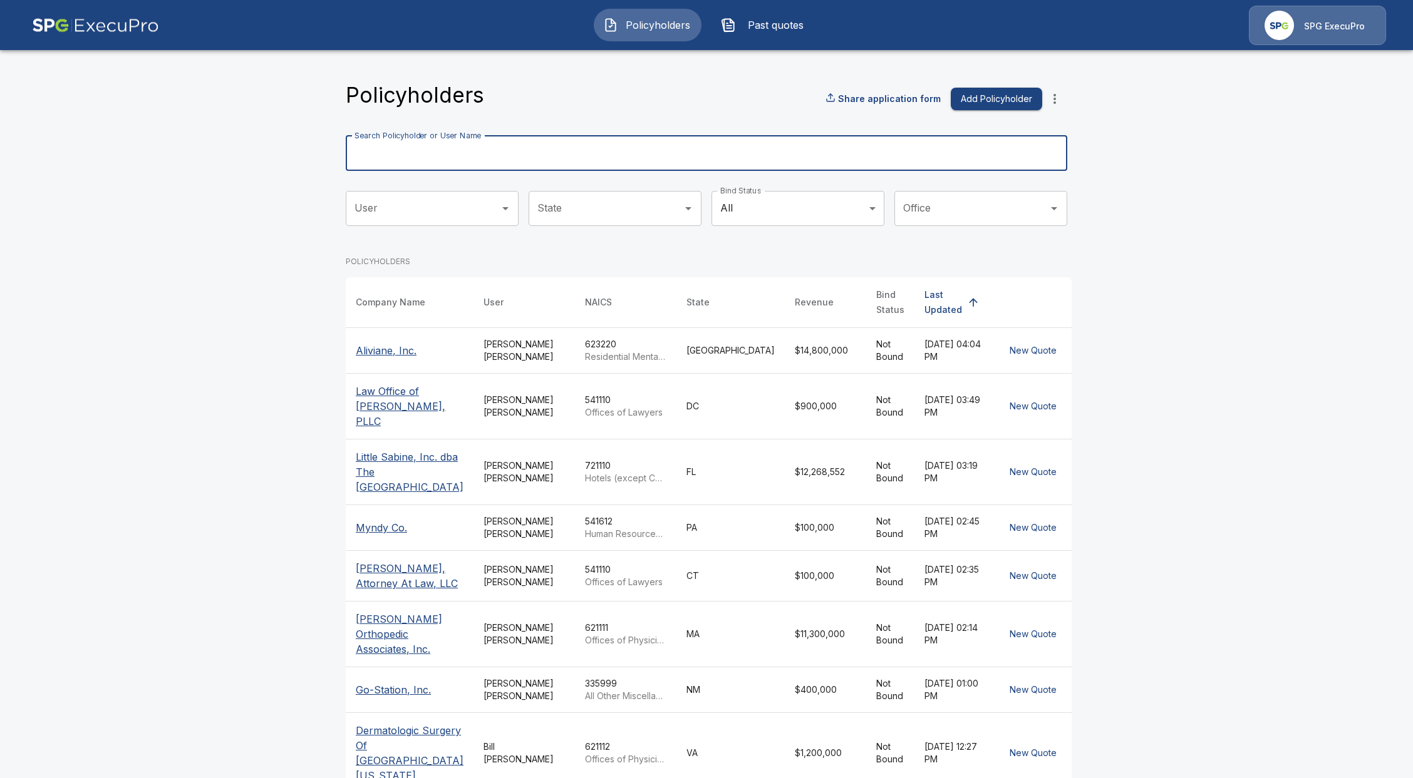
click at [454, 153] on input "Search Policyholder or User Name" at bounding box center [700, 153] width 708 height 35
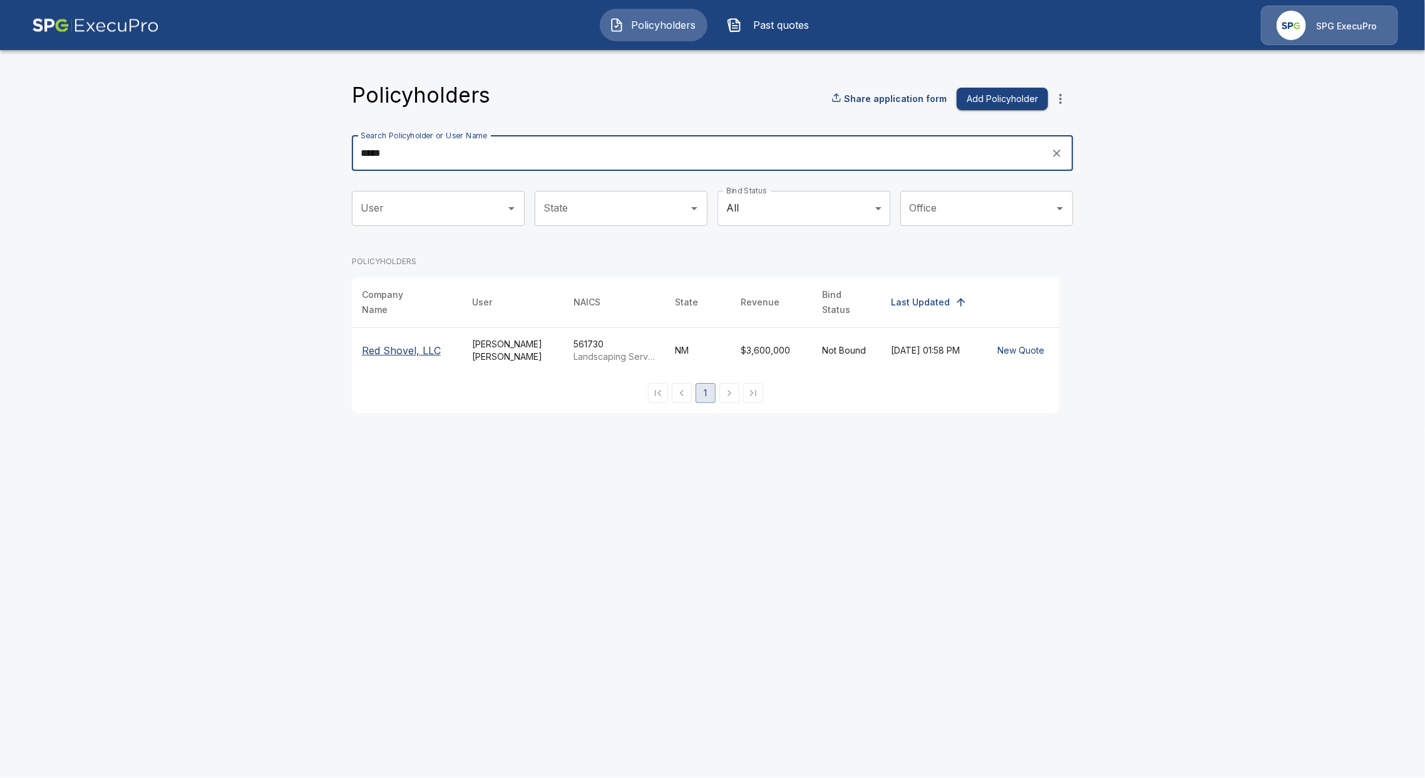
type input "*****"
click at [406, 343] on p "Red Shovel, LLC" at bounding box center [407, 350] width 90 height 15
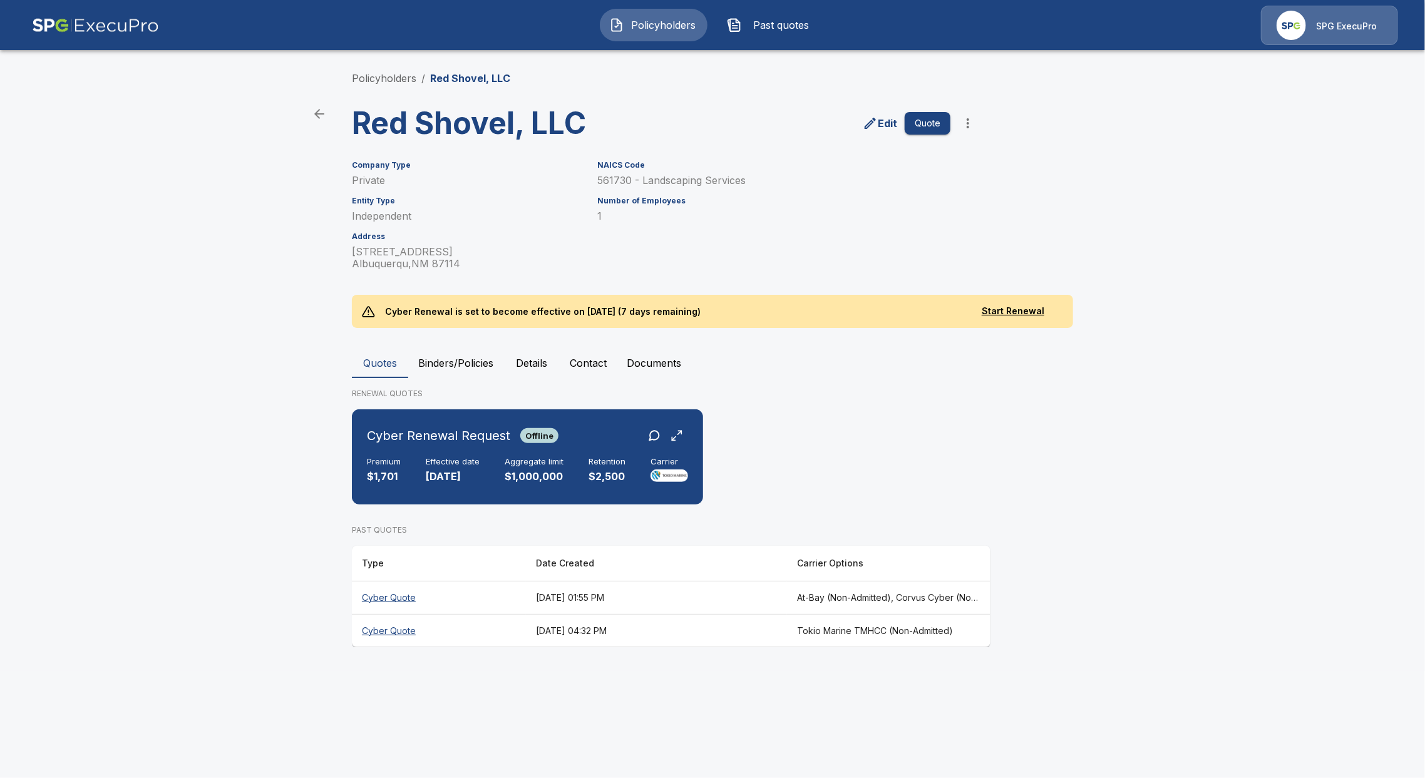
click at [386, 631] on th "Cyber Quote" at bounding box center [439, 630] width 174 height 33
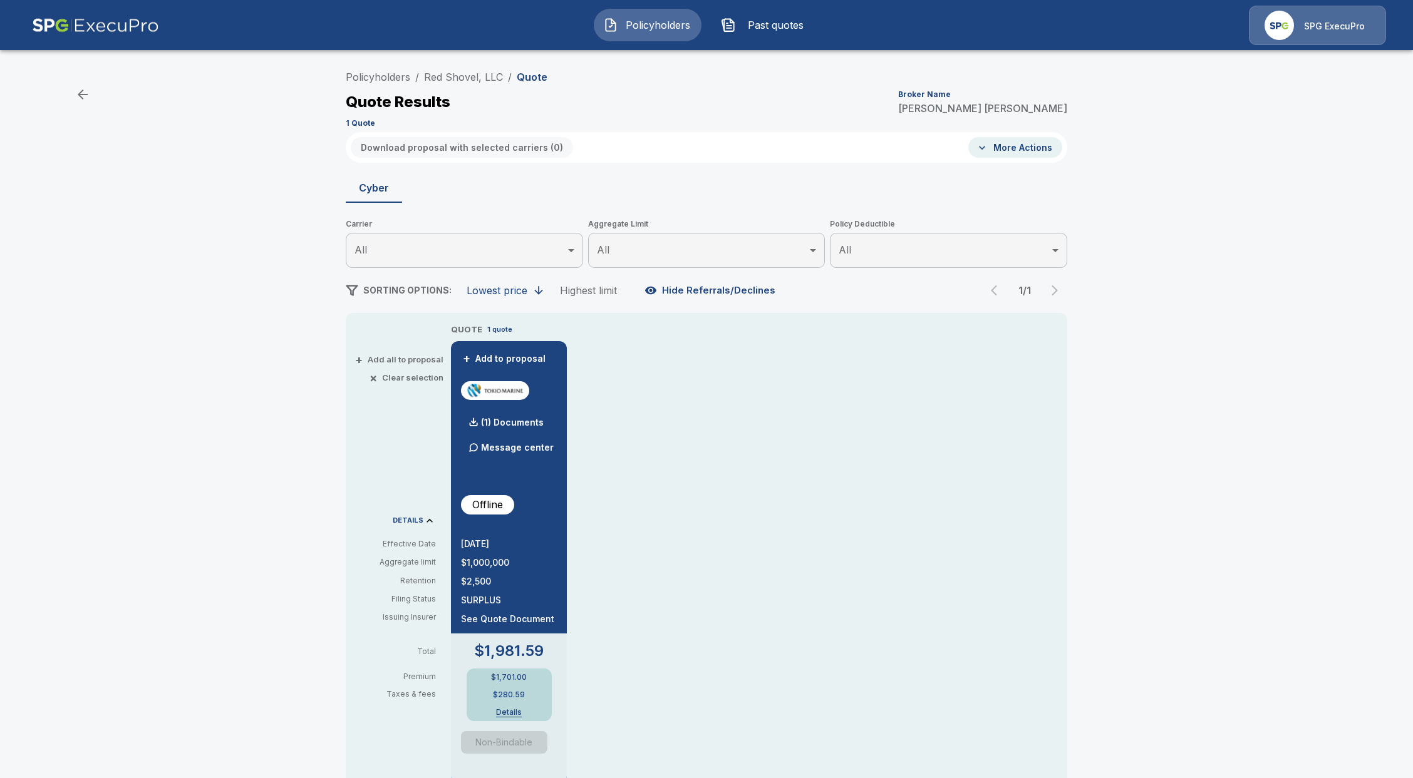
click at [636, 18] on span "Policyholders" at bounding box center [657, 25] width 69 height 15
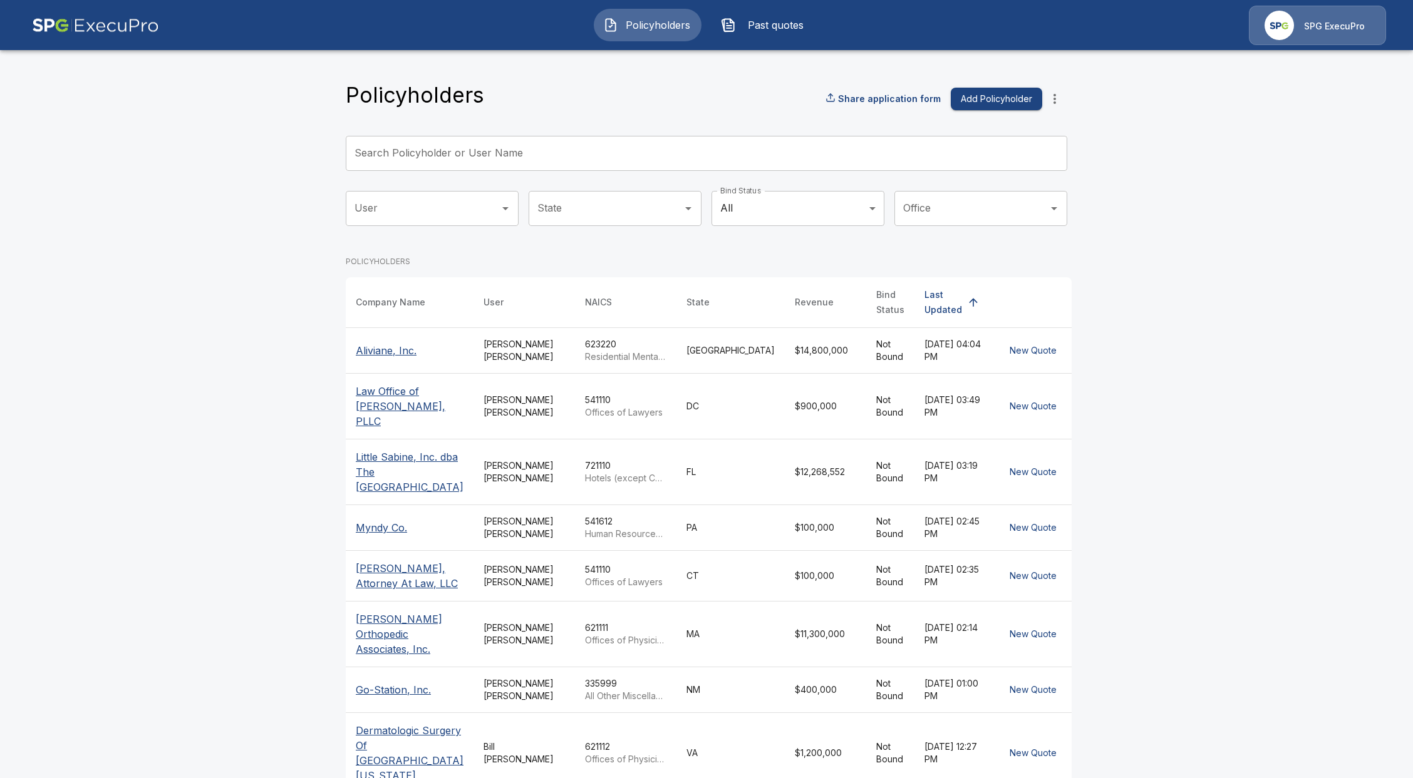
click at [456, 150] on input "Search Policyholder or User Name" at bounding box center [700, 153] width 708 height 35
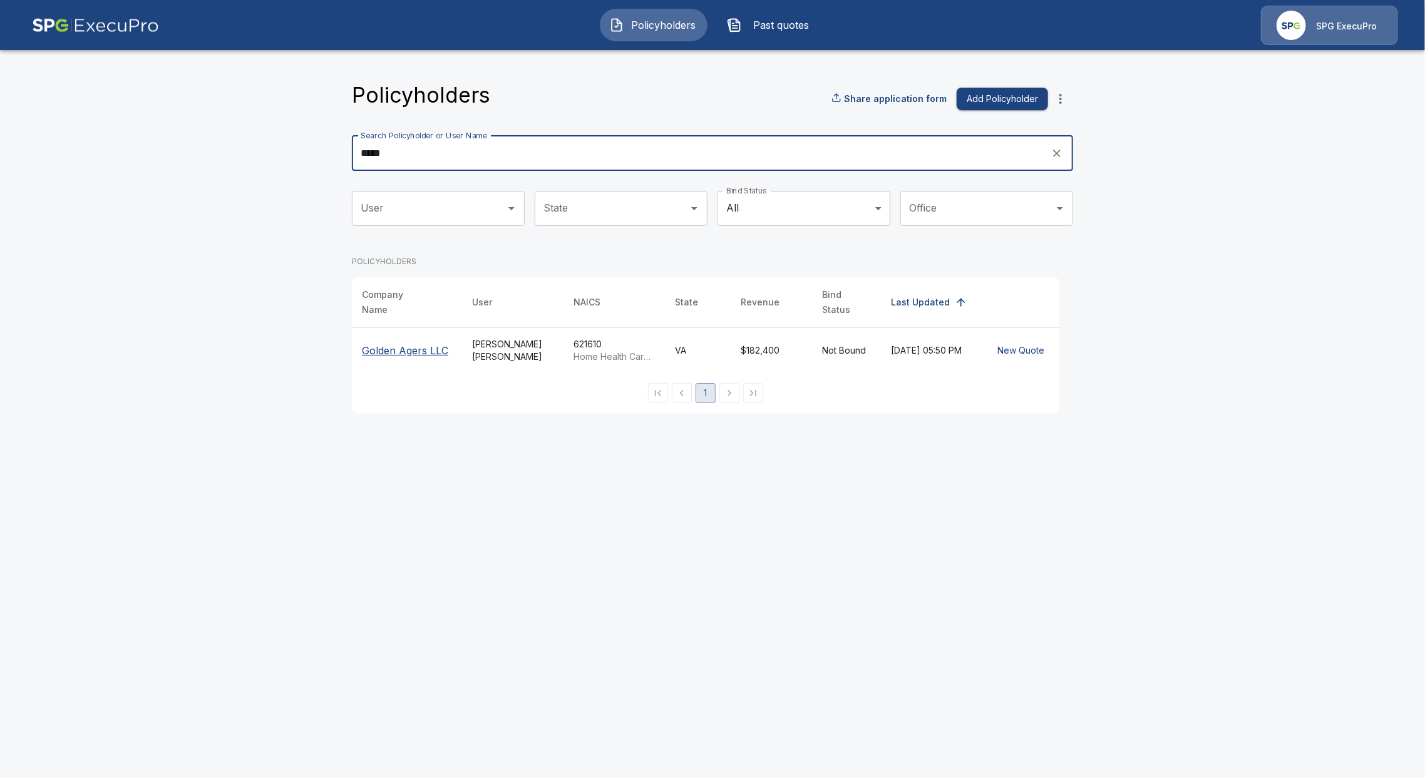
type input "*****"
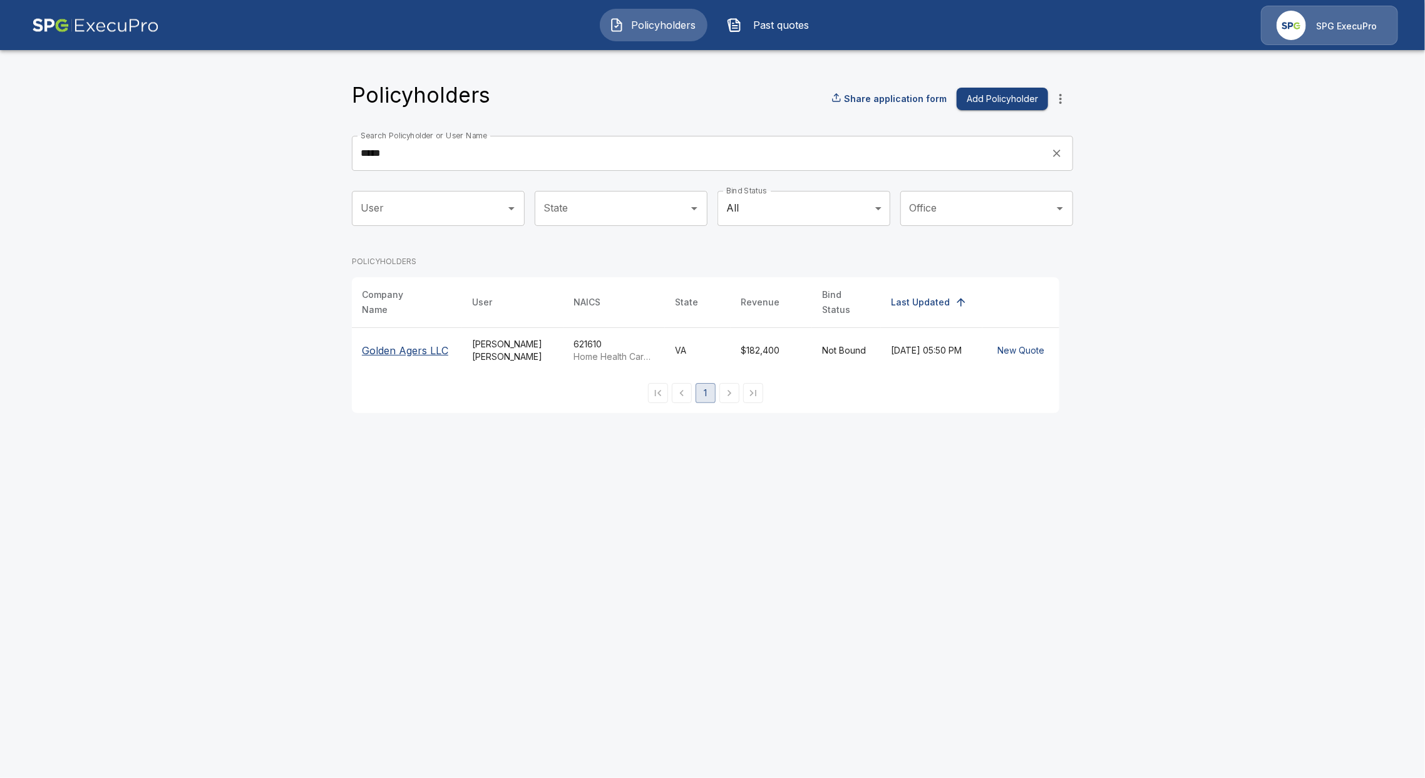
click at [445, 343] on p "Golden Agers LLC" at bounding box center [407, 350] width 90 height 15
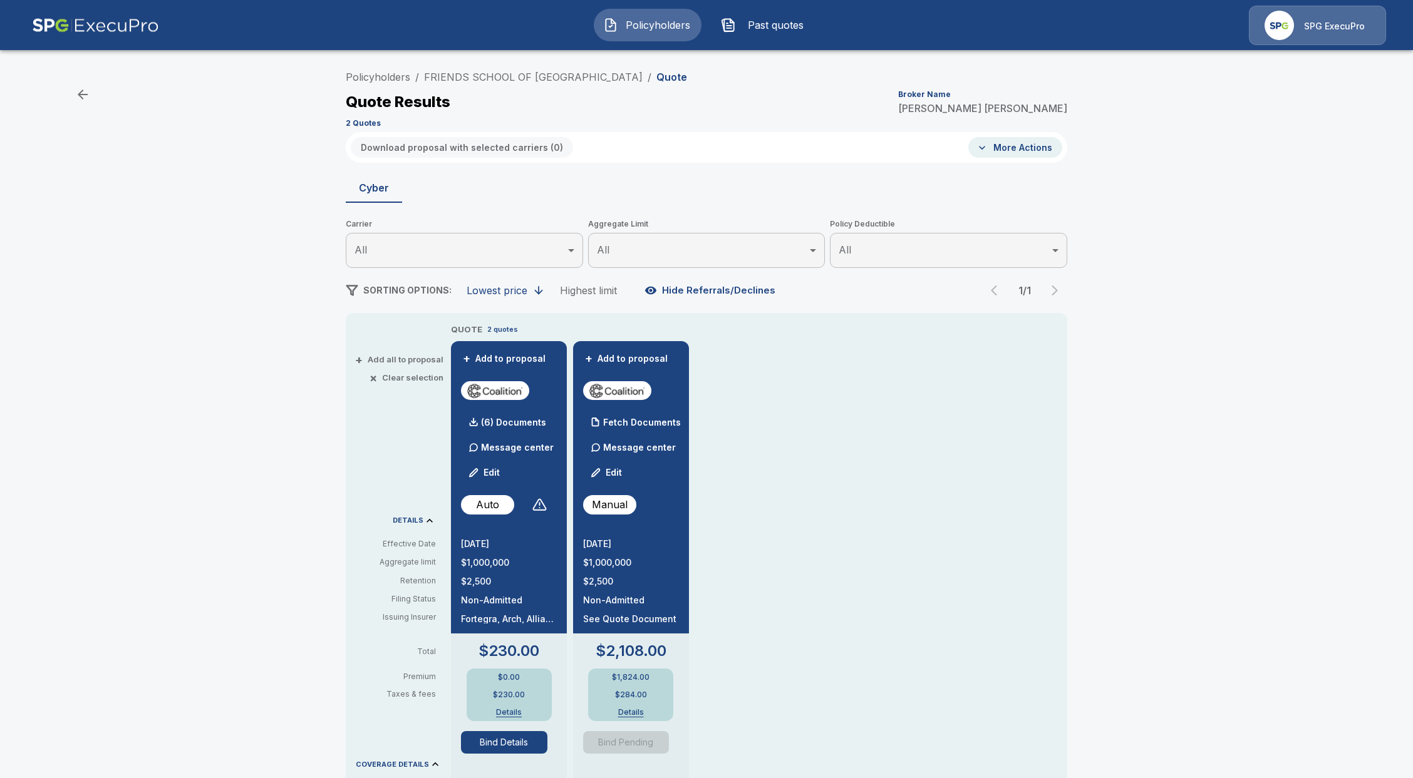
click at [681, 14] on button "Policyholders" at bounding box center [648, 25] width 108 height 33
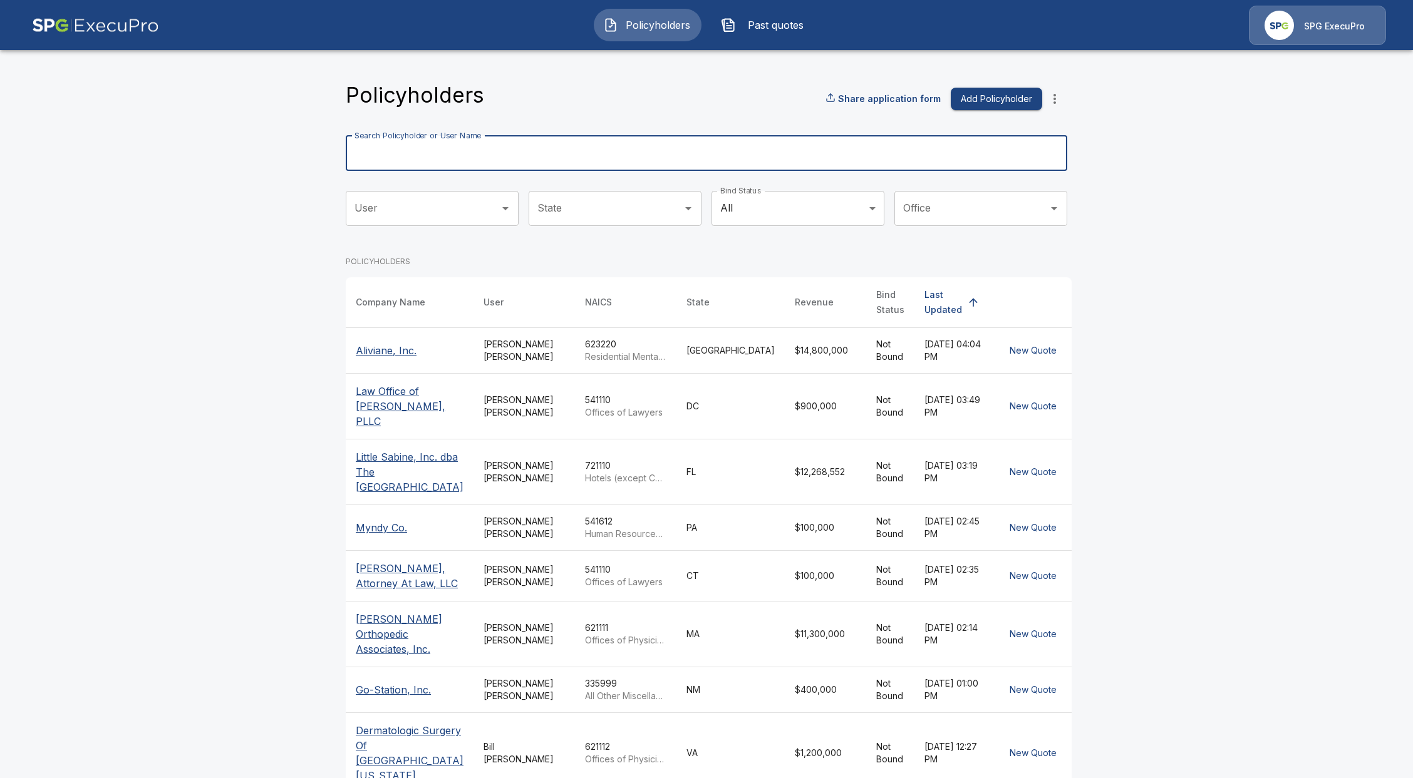
drag, startPoint x: 537, startPoint y: 165, endPoint x: 537, endPoint y: 157, distance: 8.8
click at [537, 158] on input "Search Policyholder or User Name" at bounding box center [700, 153] width 708 height 35
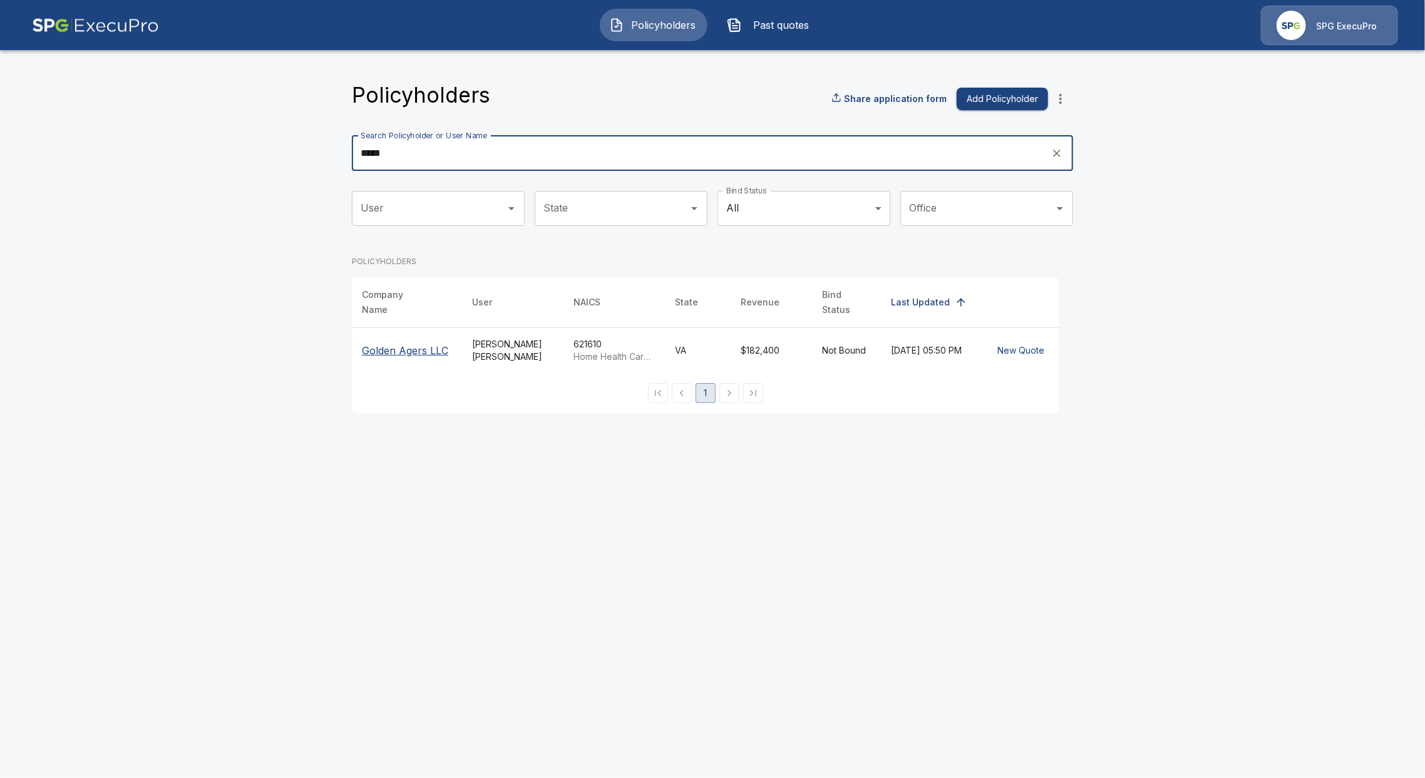
type input "*****"
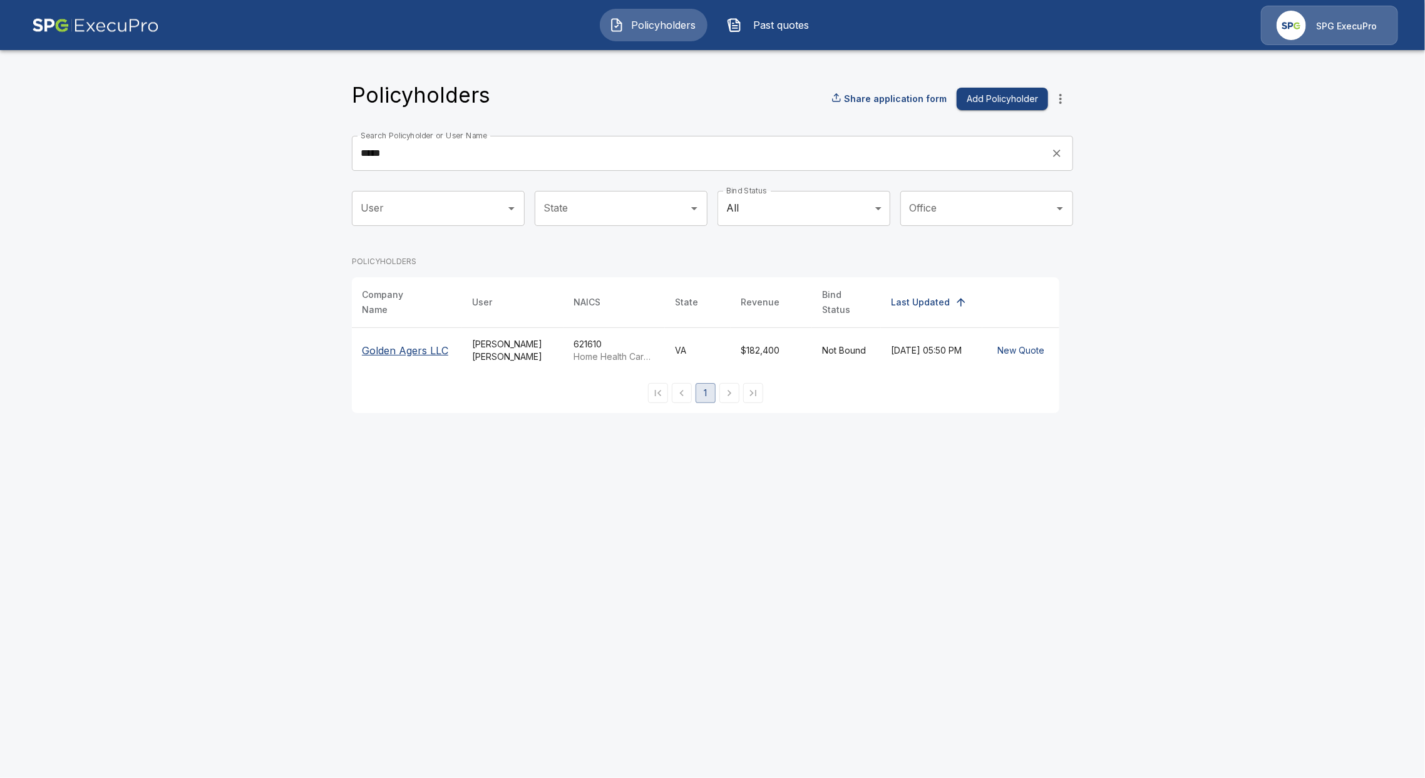
click at [384, 355] on th "Golden Agers LLC" at bounding box center [407, 351] width 110 height 46
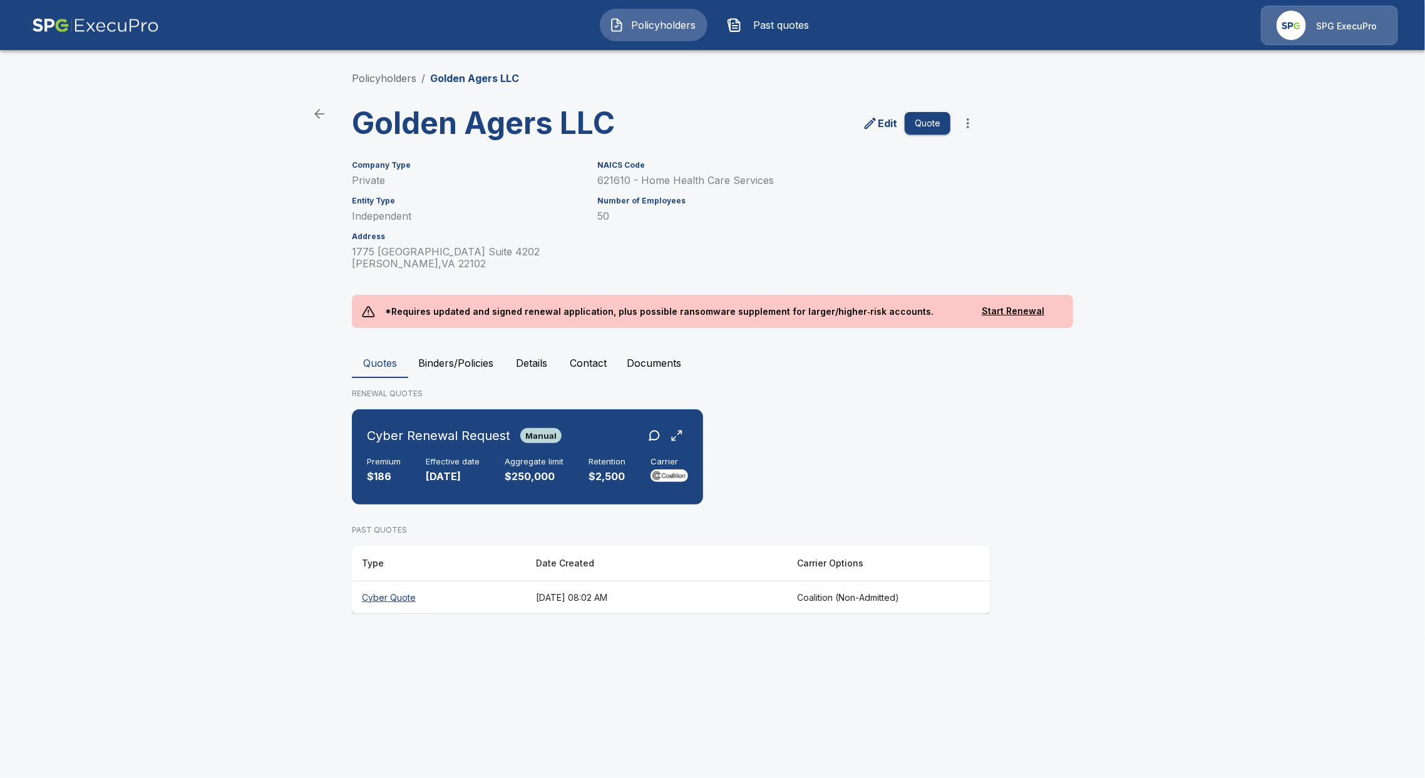
click at [405, 599] on th "Cyber Quote" at bounding box center [439, 597] width 174 height 33
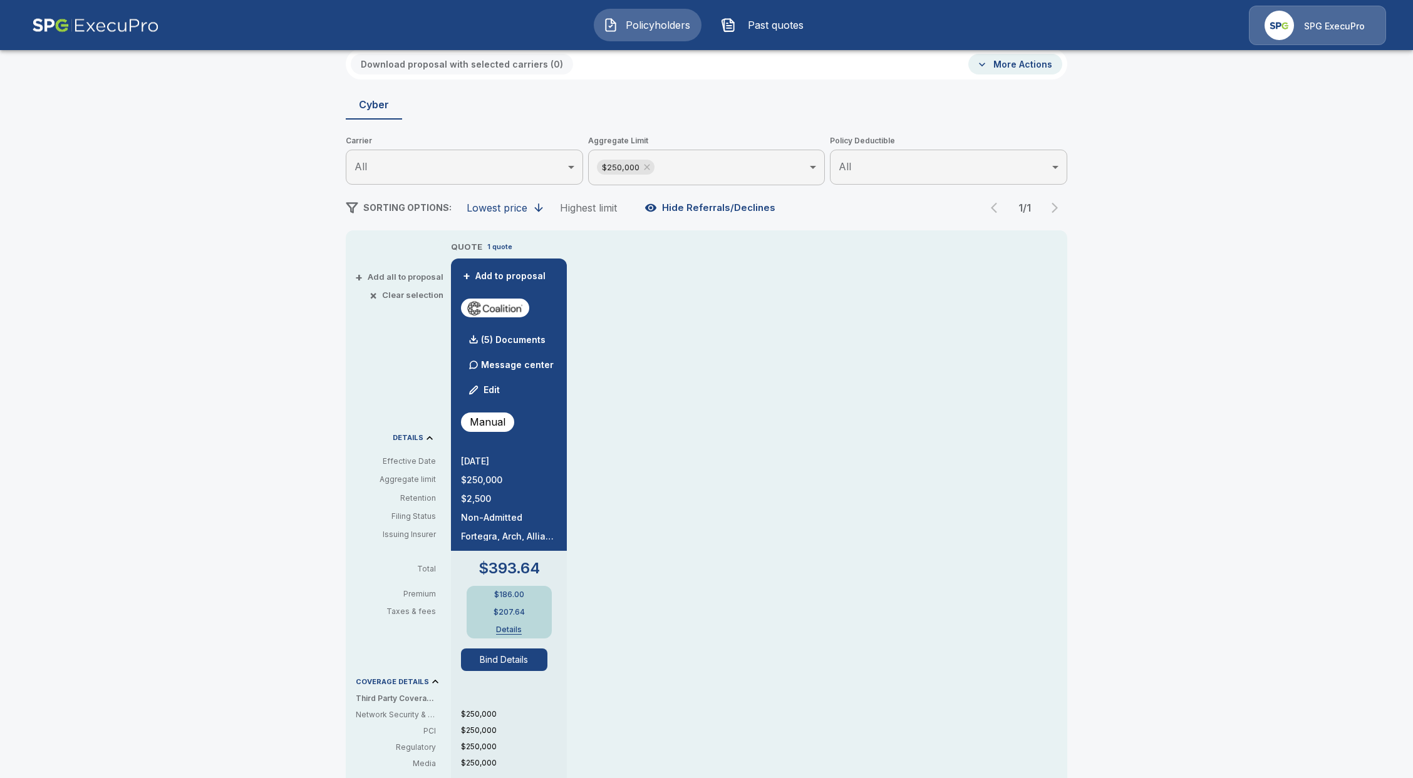
click at [485, 658] on button "Bind Details" at bounding box center [504, 660] width 86 height 23
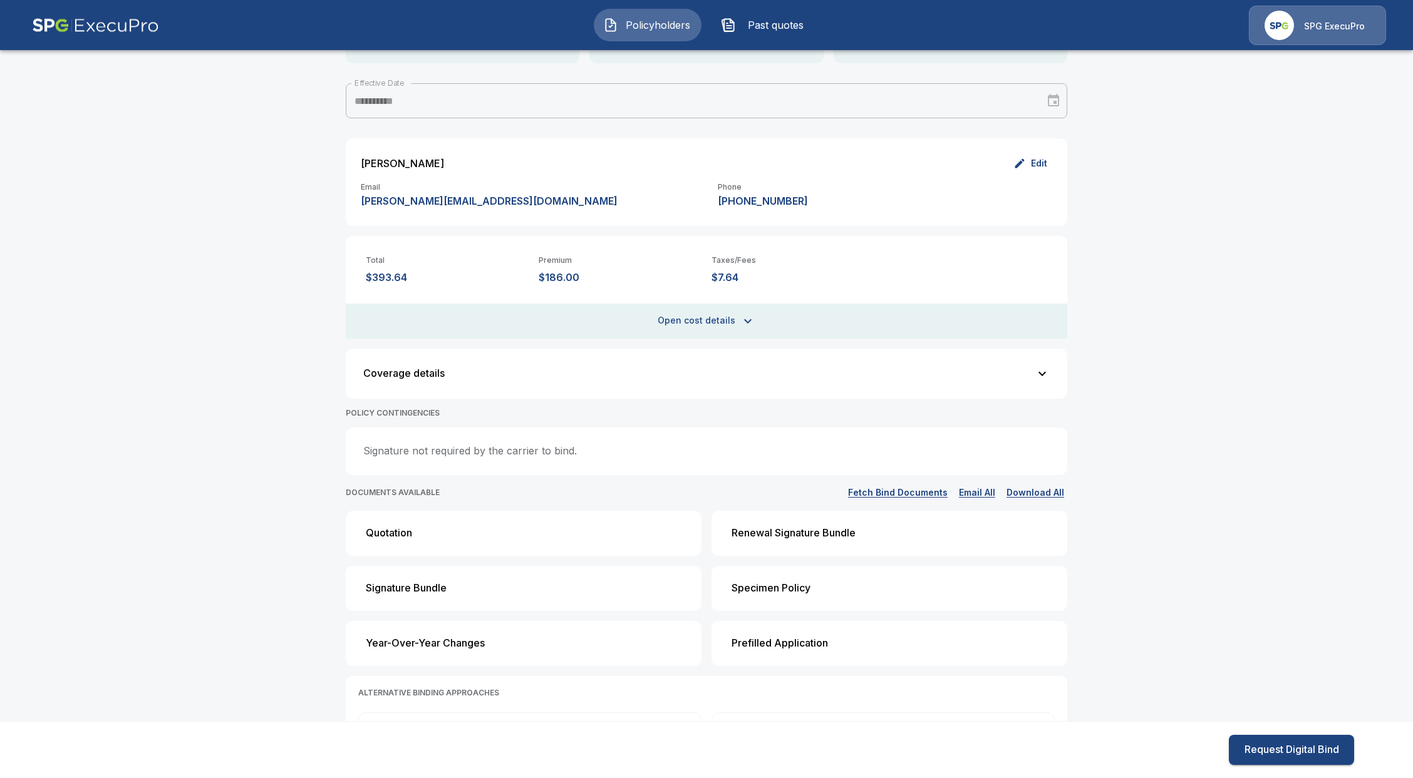
scroll to position [167, 0]
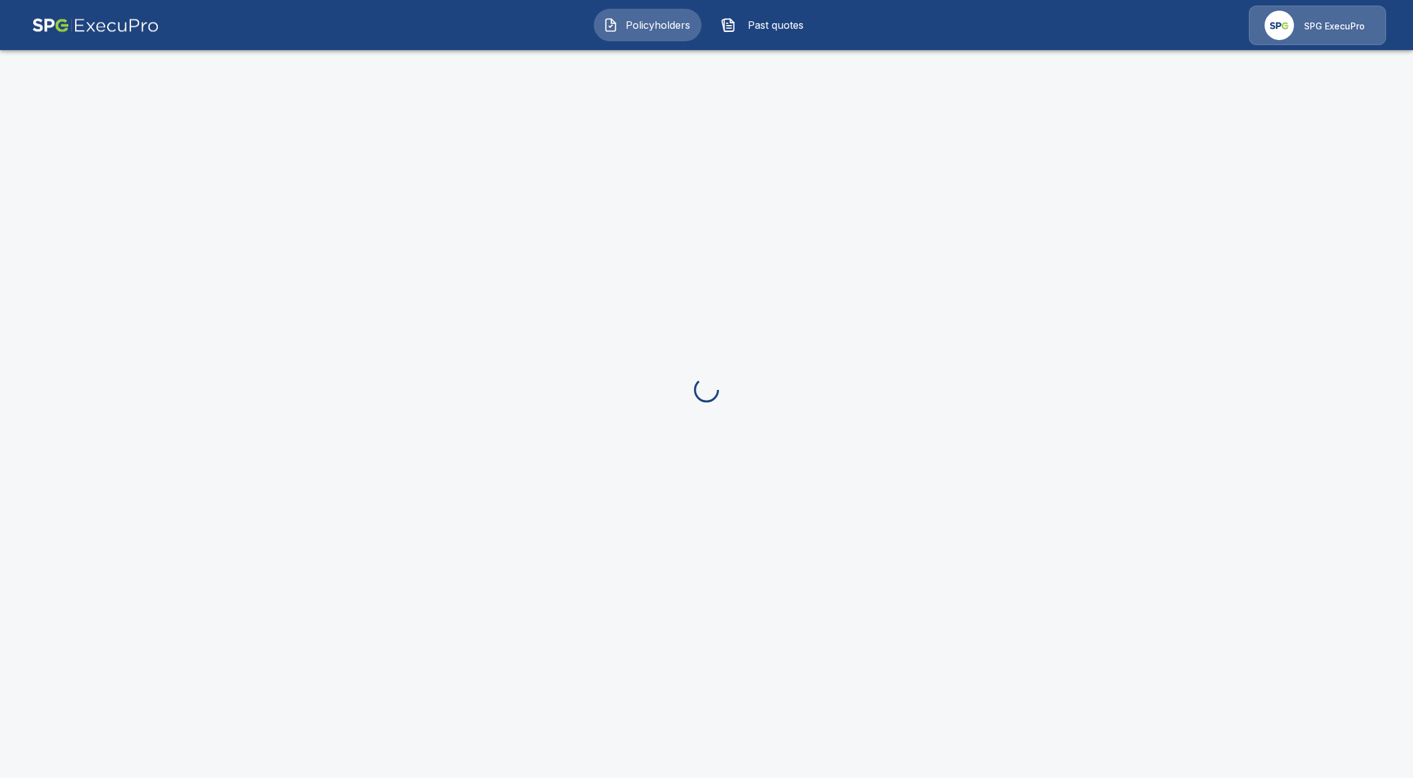
scroll to position [167, 0]
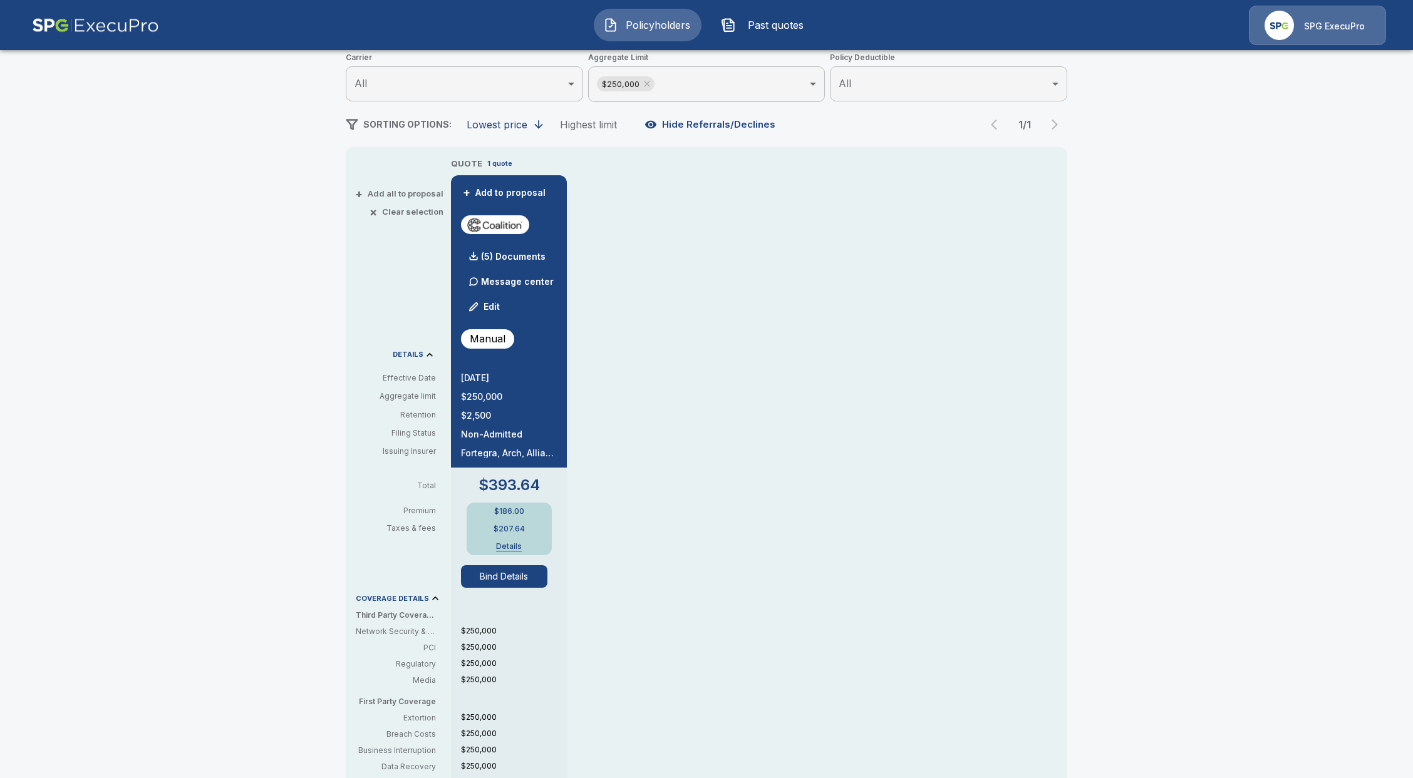
drag, startPoint x: 353, startPoint y: 421, endPoint x: 353, endPoint y: 414, distance: 6.9
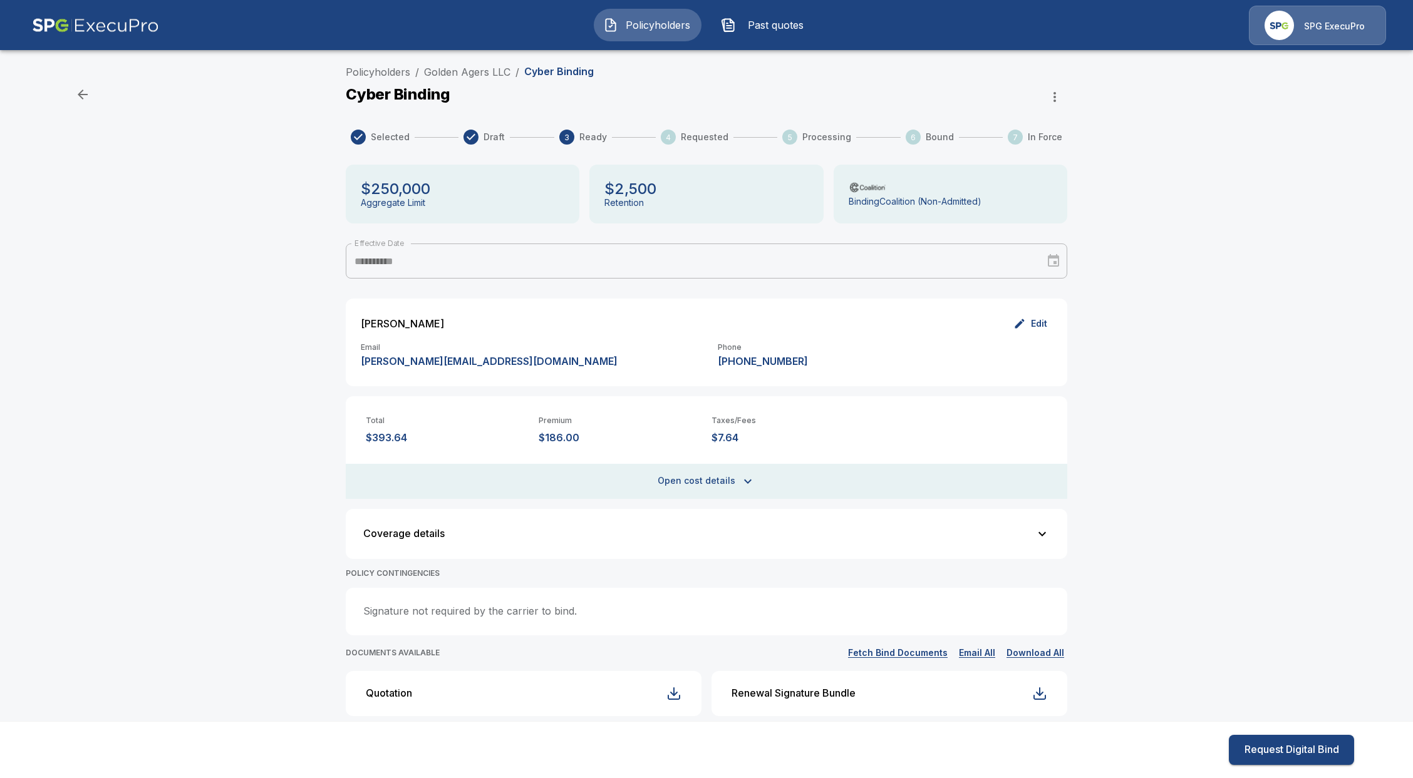
click at [1062, 99] on icon "button" at bounding box center [1054, 97] width 15 height 15
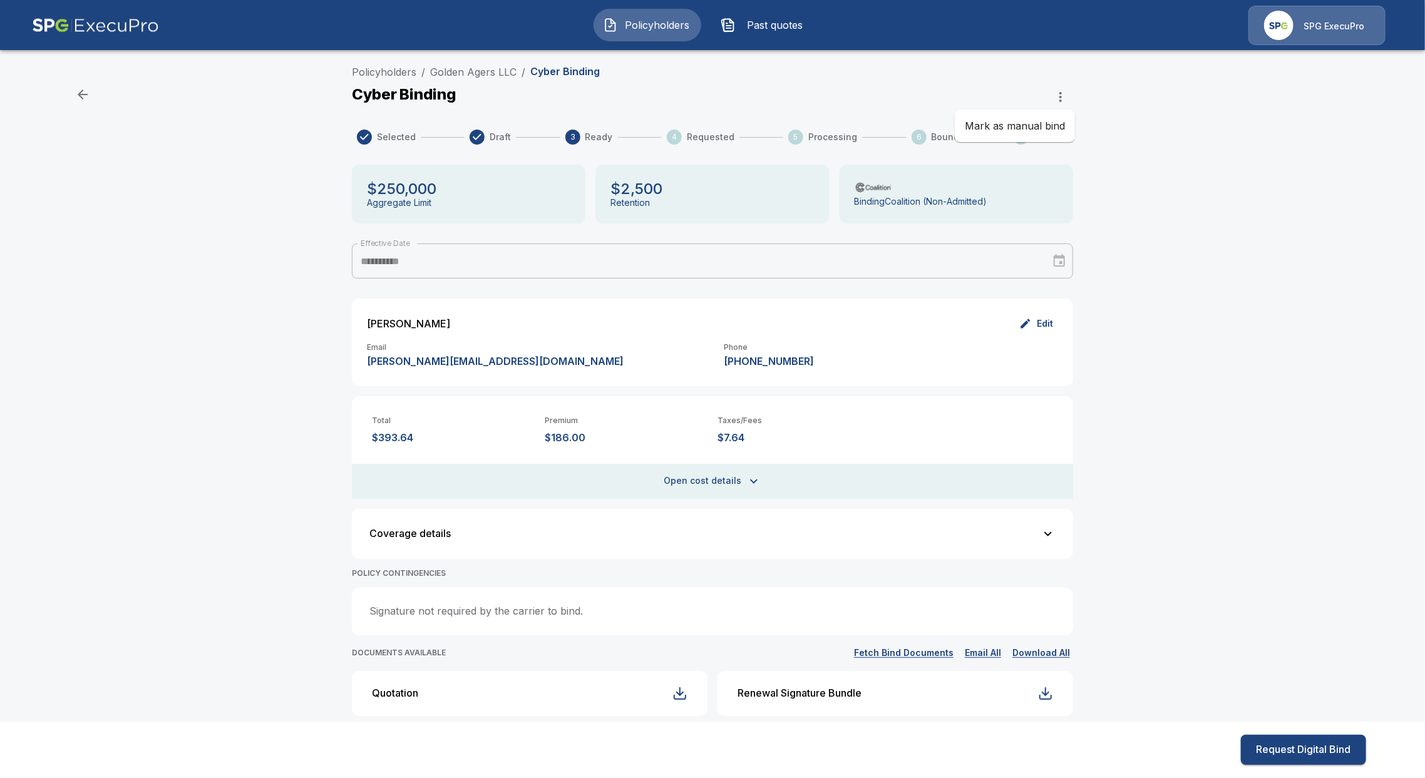
drag, startPoint x: 430, startPoint y: 74, endPoint x: 499, endPoint y: 71, distance: 69.6
click at [497, 71] on div at bounding box center [712, 389] width 1425 height 778
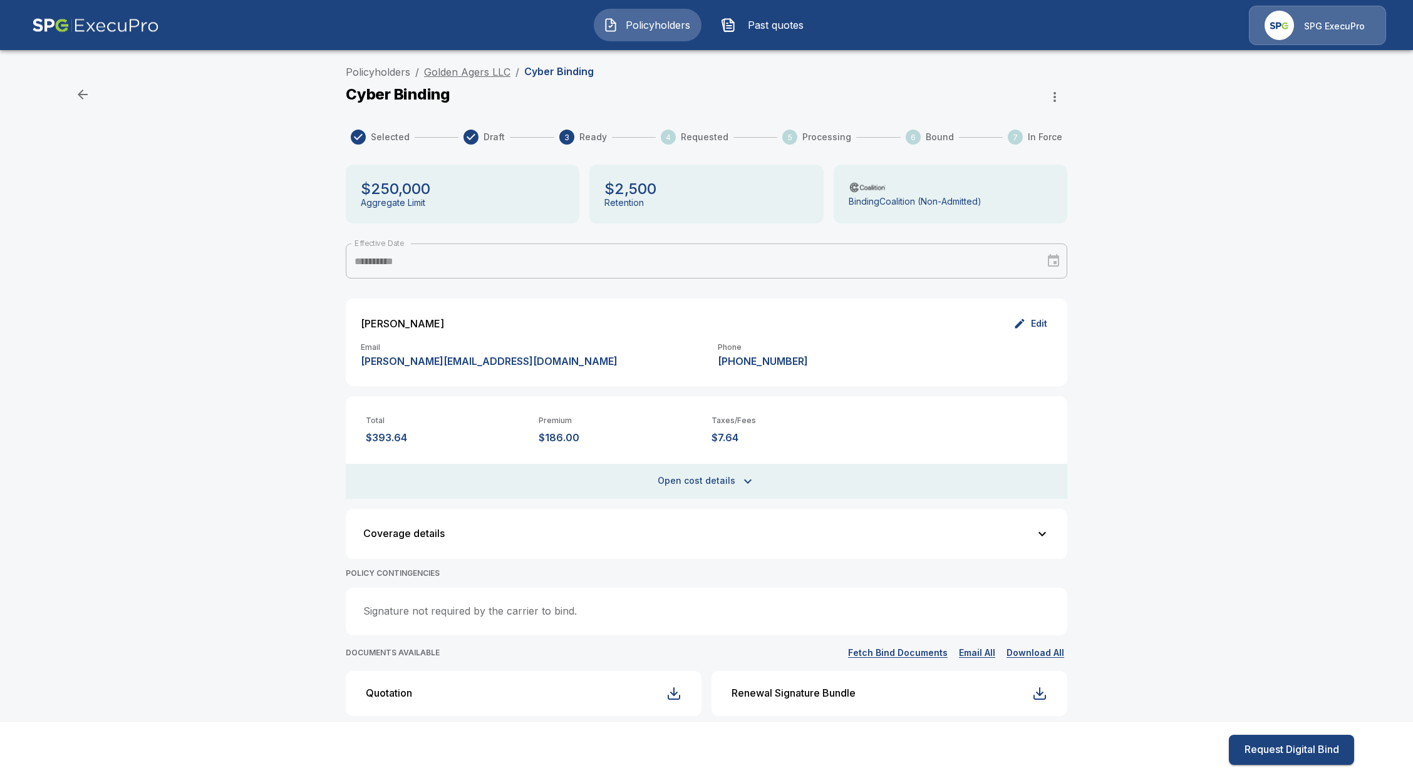
drag, startPoint x: 524, startPoint y: 68, endPoint x: 492, endPoint y: 73, distance: 32.3
click at [492, 73] on ol "Policyholders / Golden Agers LLC / Cyber Binding" at bounding box center [470, 72] width 248 height 15
drag, startPoint x: 516, startPoint y: 73, endPoint x: 432, endPoint y: 73, distance: 83.9
click at [432, 73] on ol "Policyholders / Golden Agers LLC / Cyber Binding" at bounding box center [470, 72] width 248 height 15
copy link "Golden Agers LLC"
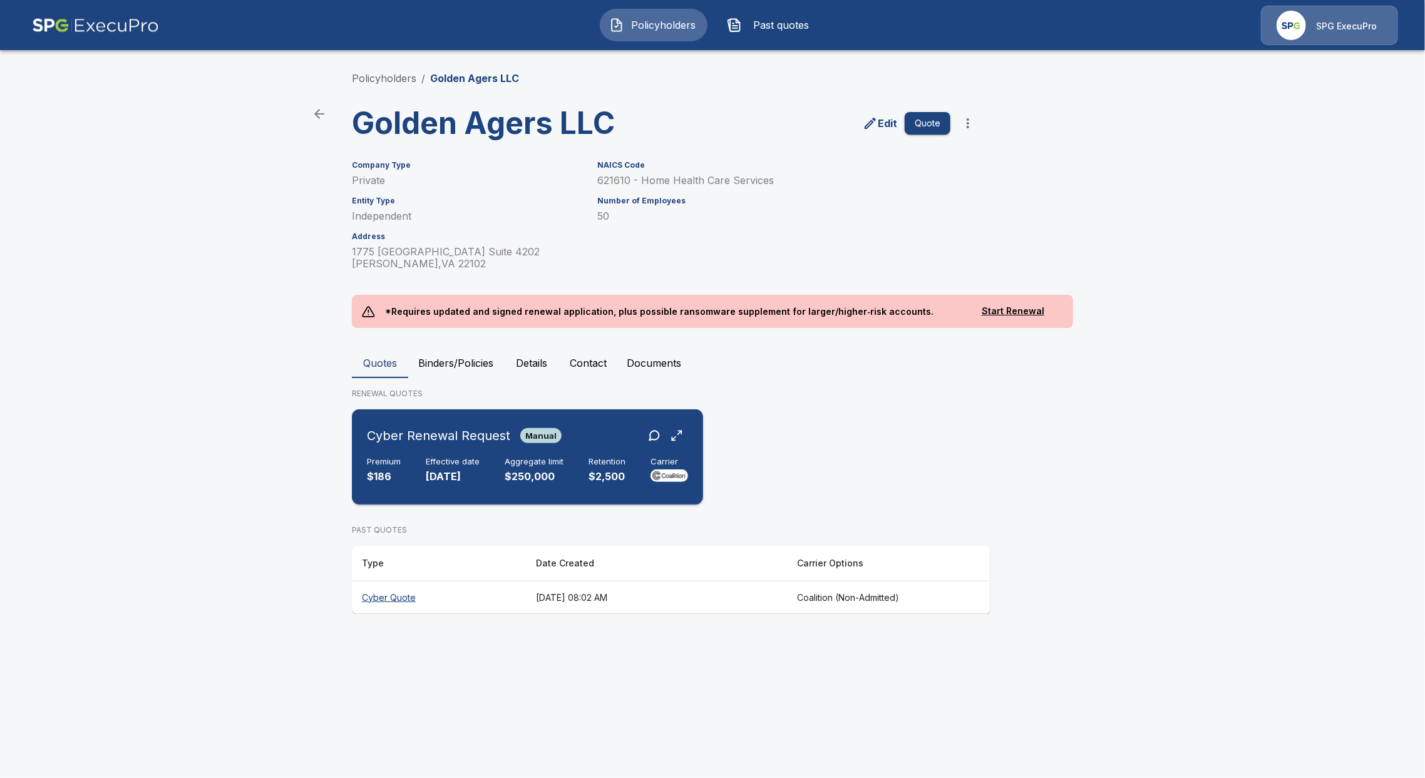
click at [431, 475] on p "[DATE]" at bounding box center [453, 477] width 54 height 14
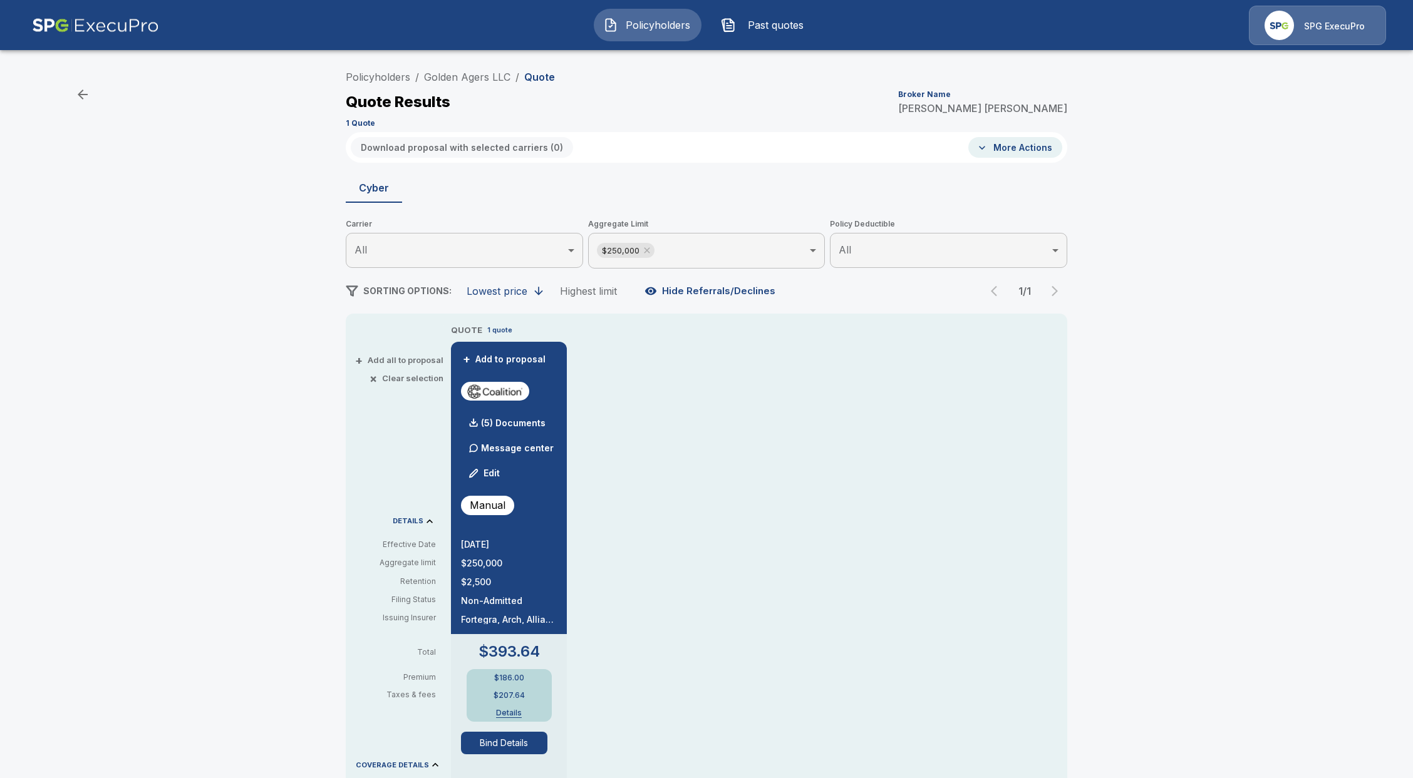
click at [517, 674] on p "$186.00" at bounding box center [509, 678] width 30 height 8
copy p "$186.00"
click at [519, 710] on button "Details" at bounding box center [509, 714] width 50 height 8
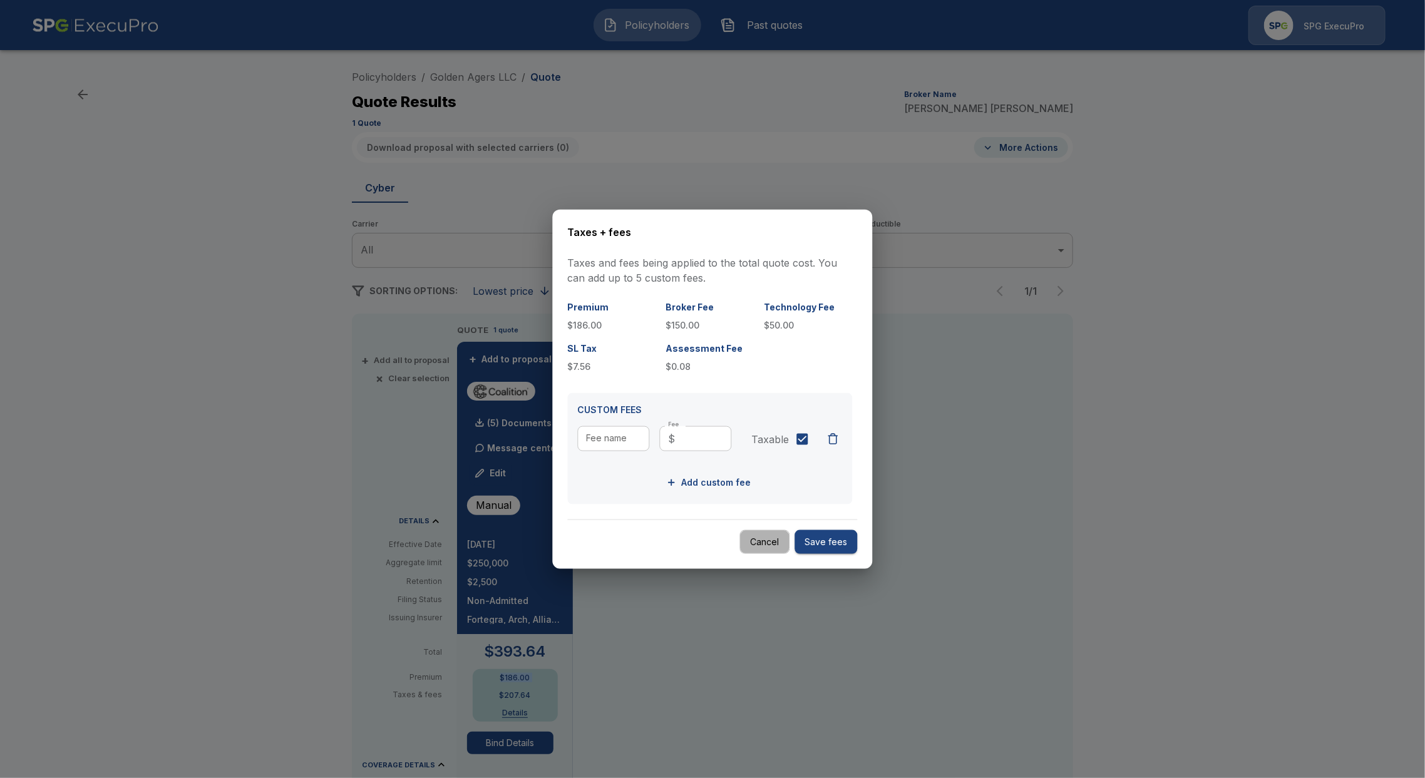
click at [762, 544] on button "Cancel" at bounding box center [765, 542] width 50 height 24
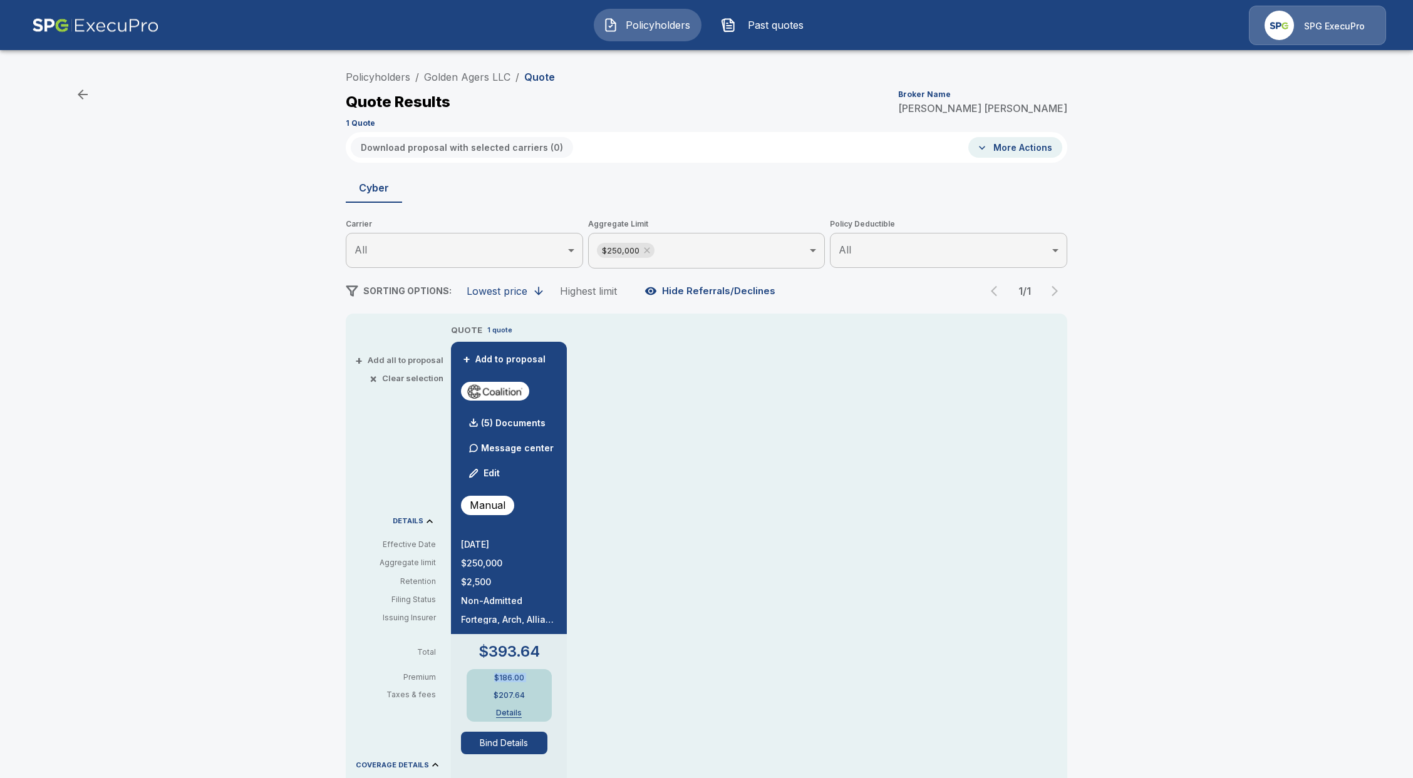
click at [673, 41] on button "Policyholders" at bounding box center [648, 25] width 108 height 33
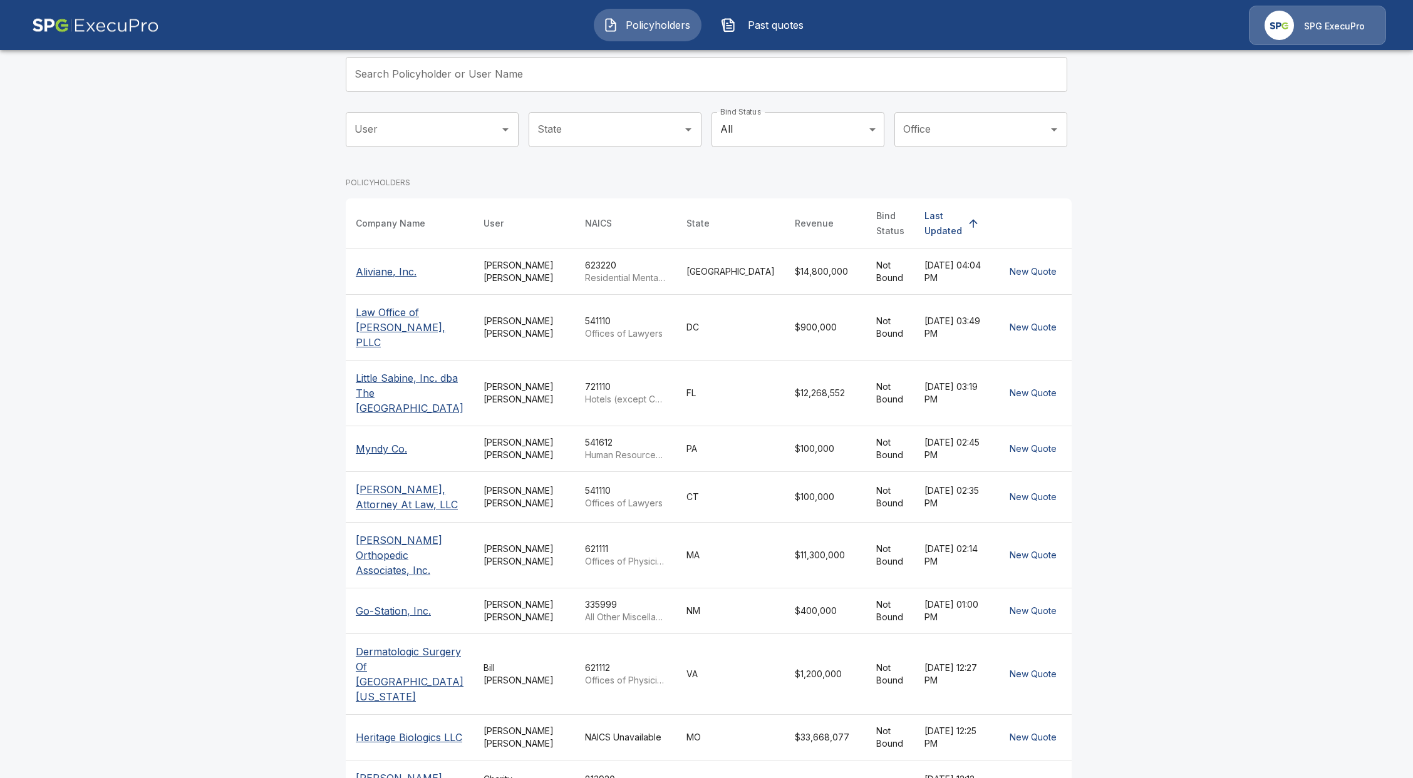
scroll to position [83, 0]
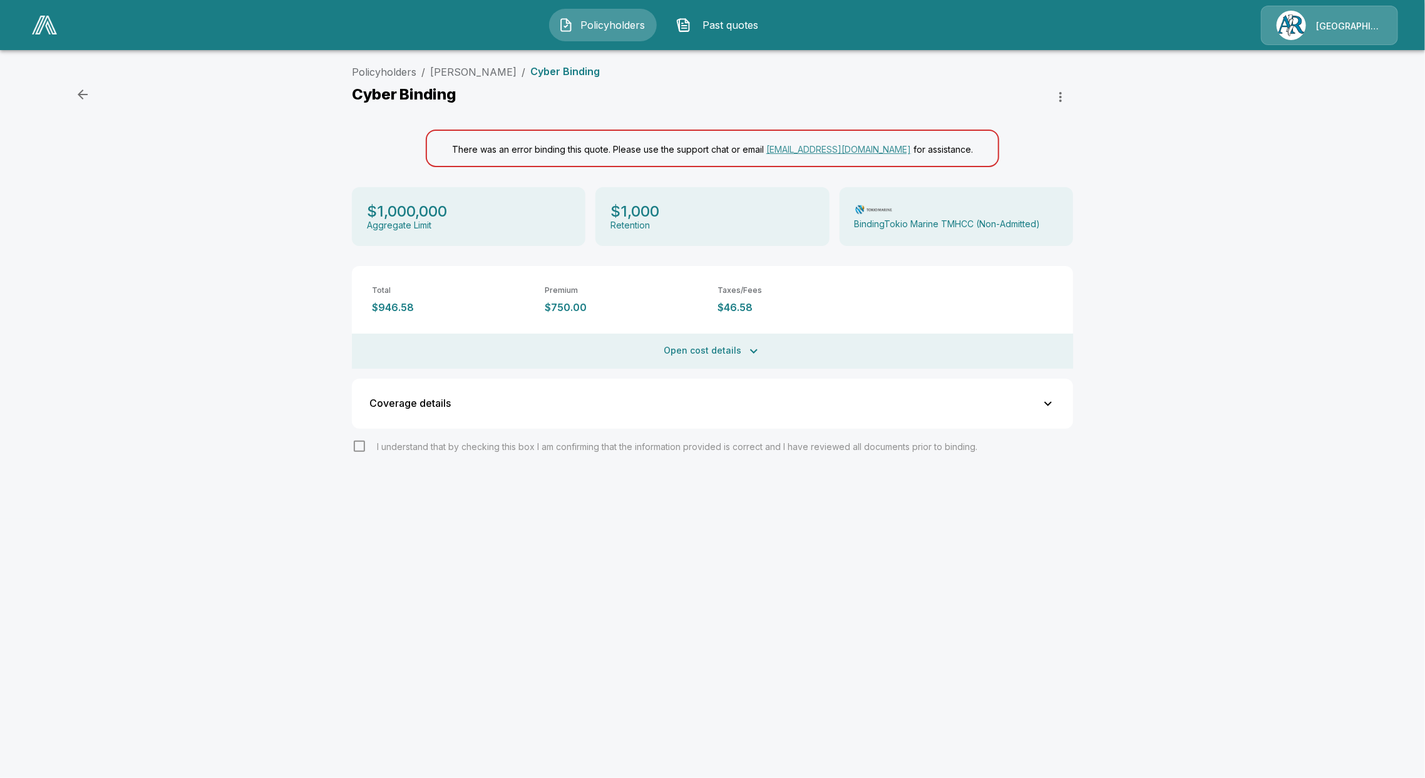
click at [41, 19] on img at bounding box center [44, 25] width 25 height 19
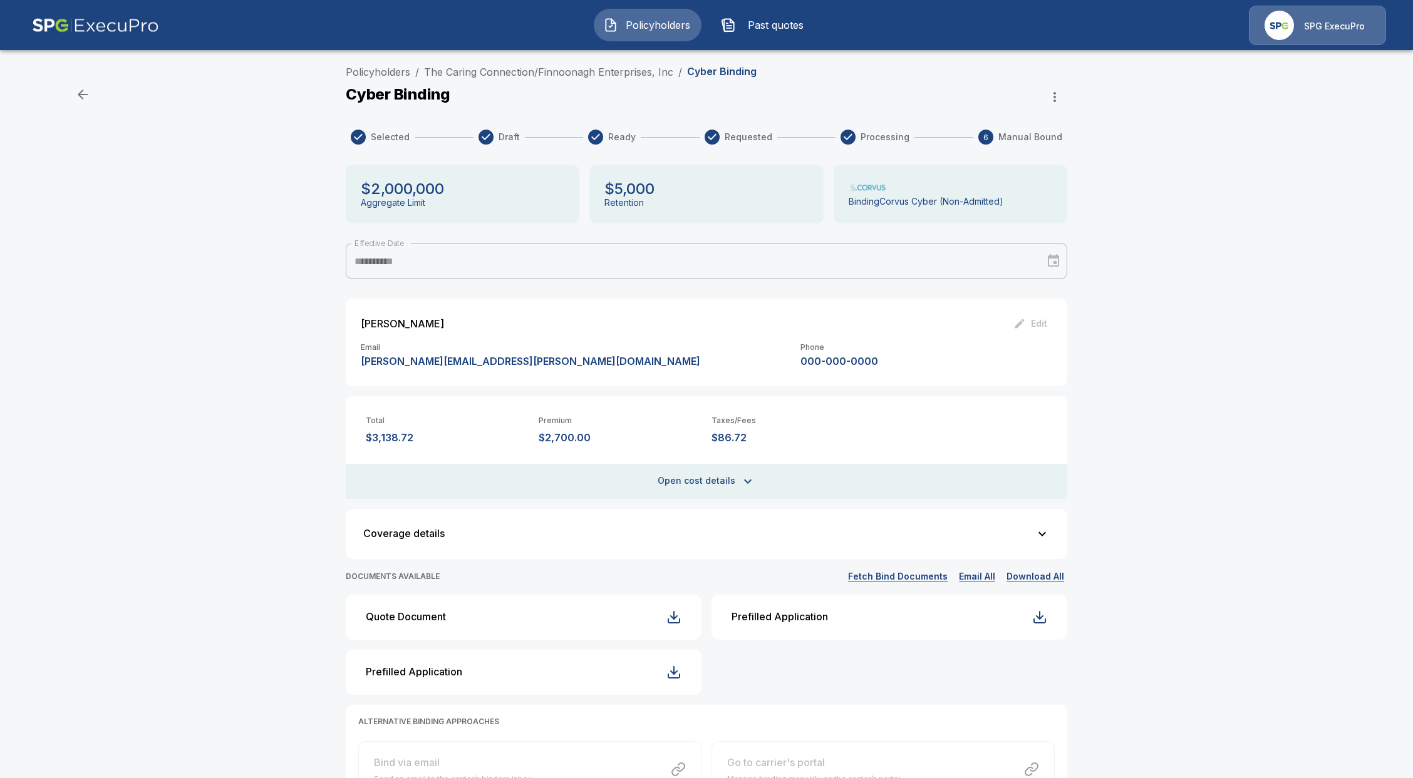
click at [258, 151] on div "**********" at bounding box center [706, 479] width 1413 height 841
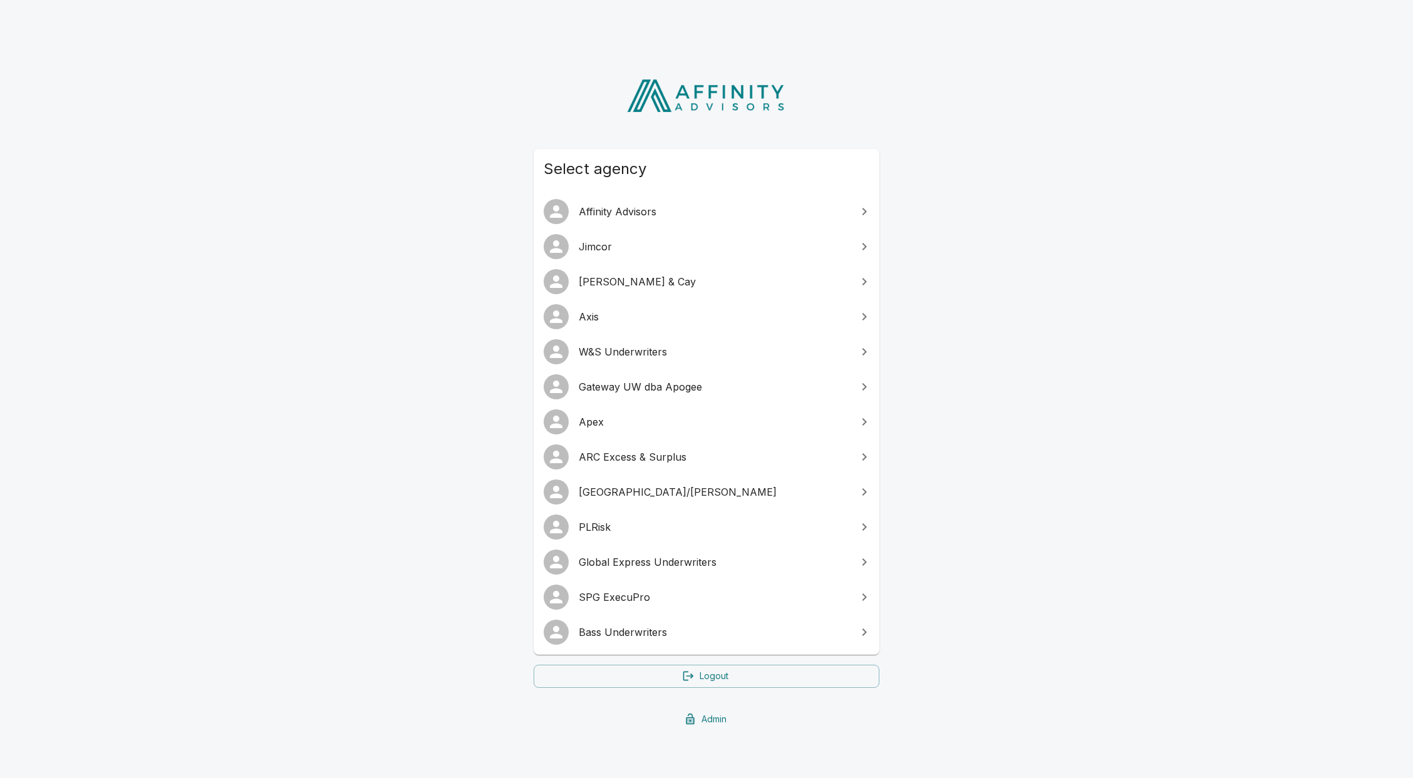
click at [589, 510] on link "PLRisk" at bounding box center [707, 527] width 346 height 35
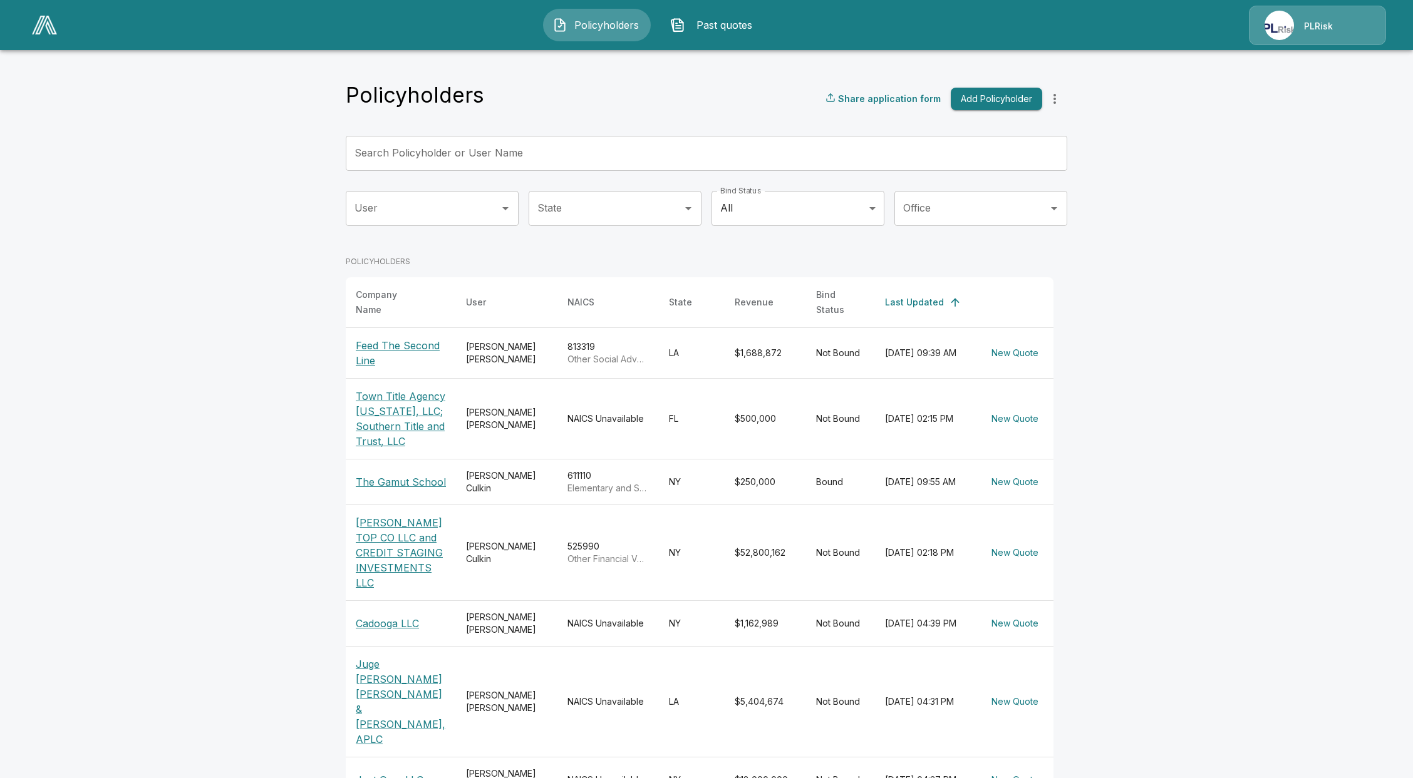
click at [1306, 41] on div "PLRisk" at bounding box center [1317, 25] width 137 height 39
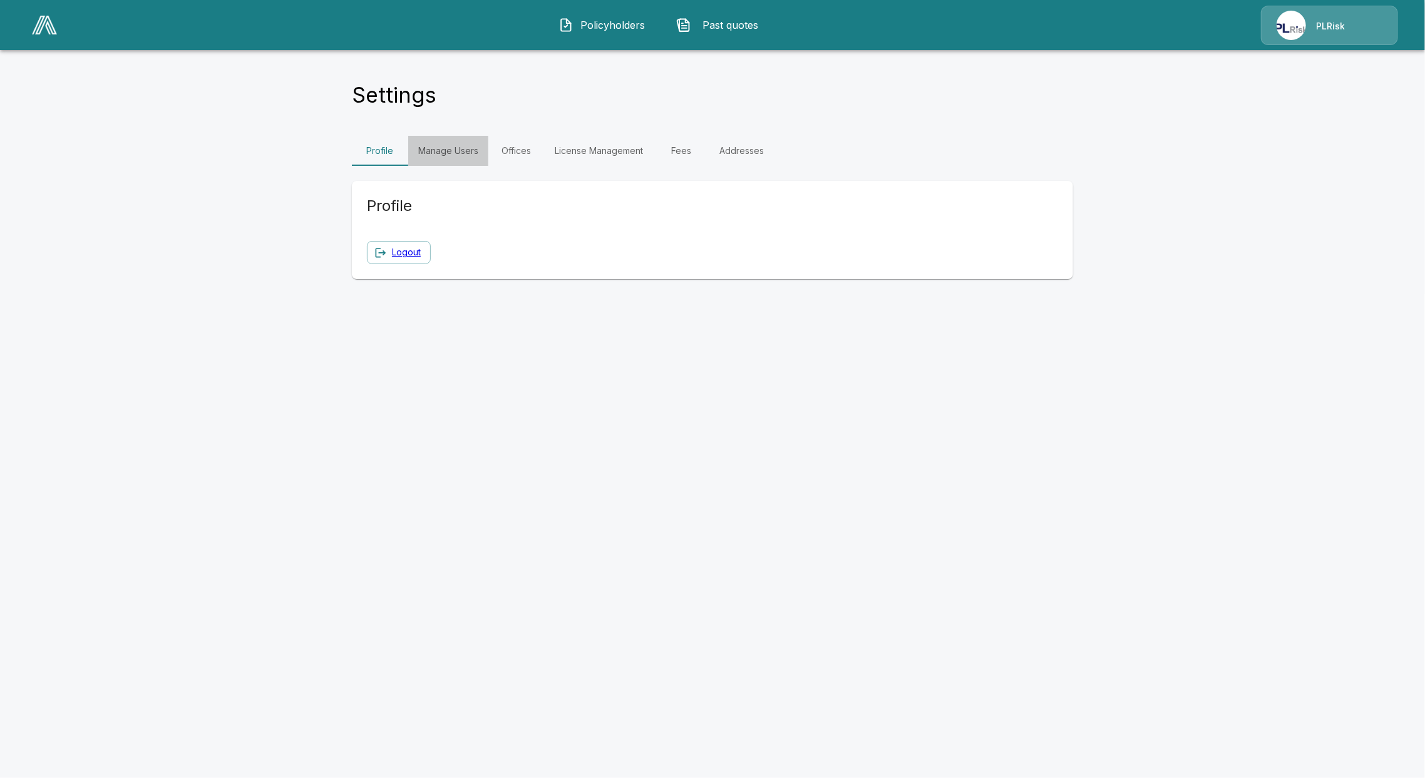
click at [453, 152] on link "Manage Users" at bounding box center [448, 151] width 80 height 30
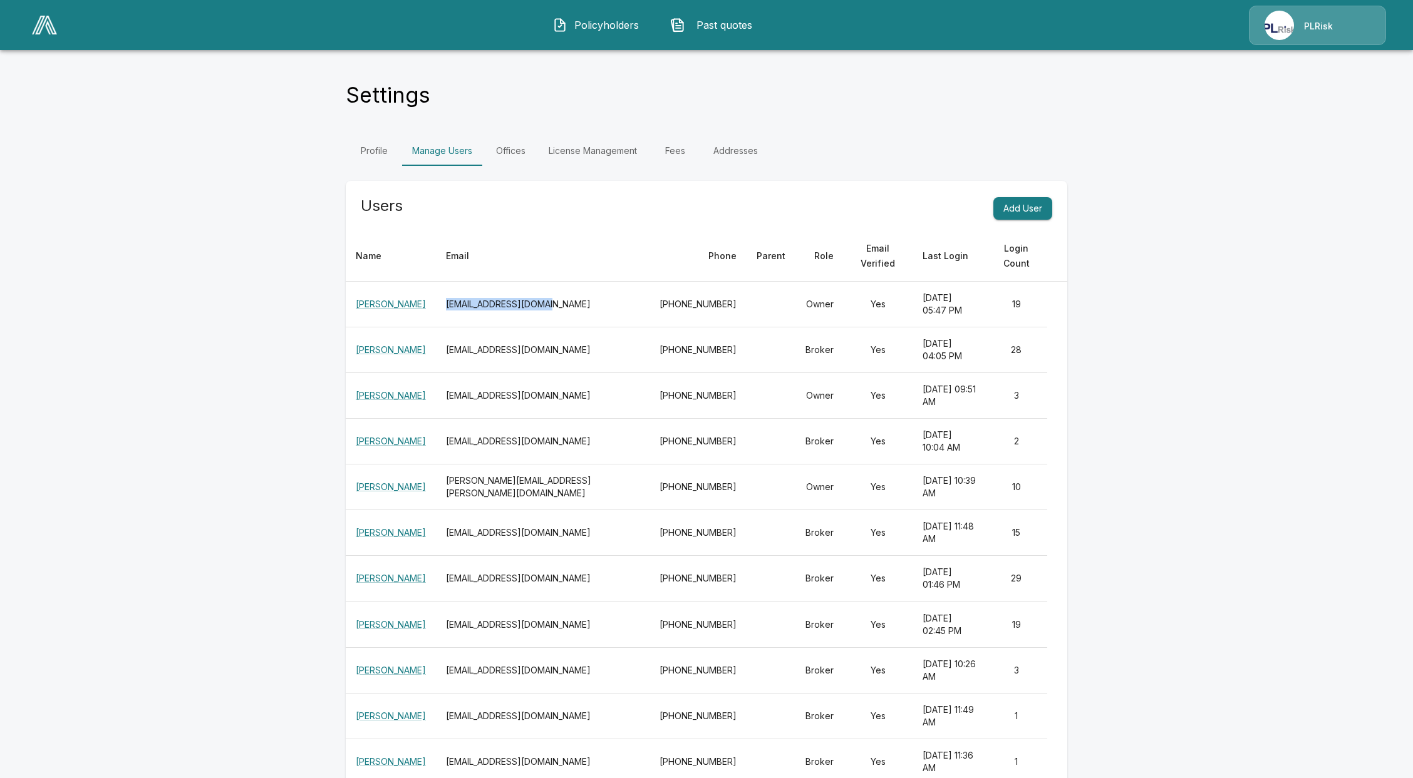
drag, startPoint x: 550, startPoint y: 279, endPoint x: 447, endPoint y: 282, distance: 103.4
click at [447, 282] on th "[EMAIL_ADDRESS][DOMAIN_NAME]" at bounding box center [543, 305] width 214 height 46
copy th "[EMAIL_ADDRESS][DOMAIN_NAME]"
